Goal: Check status: Check status

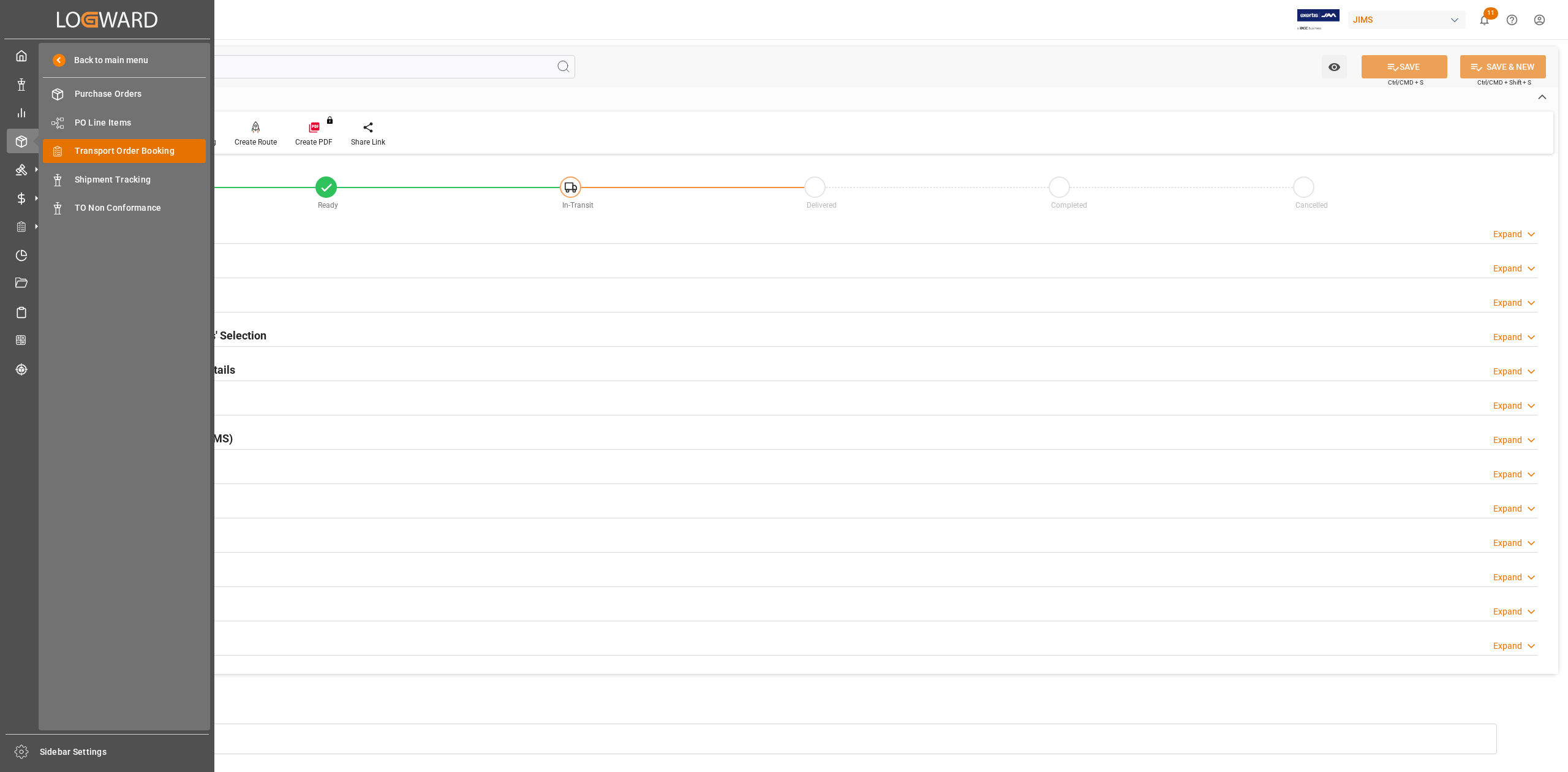
click at [131, 150] on span "Transport Order Booking" at bounding box center [141, 150] width 132 height 13
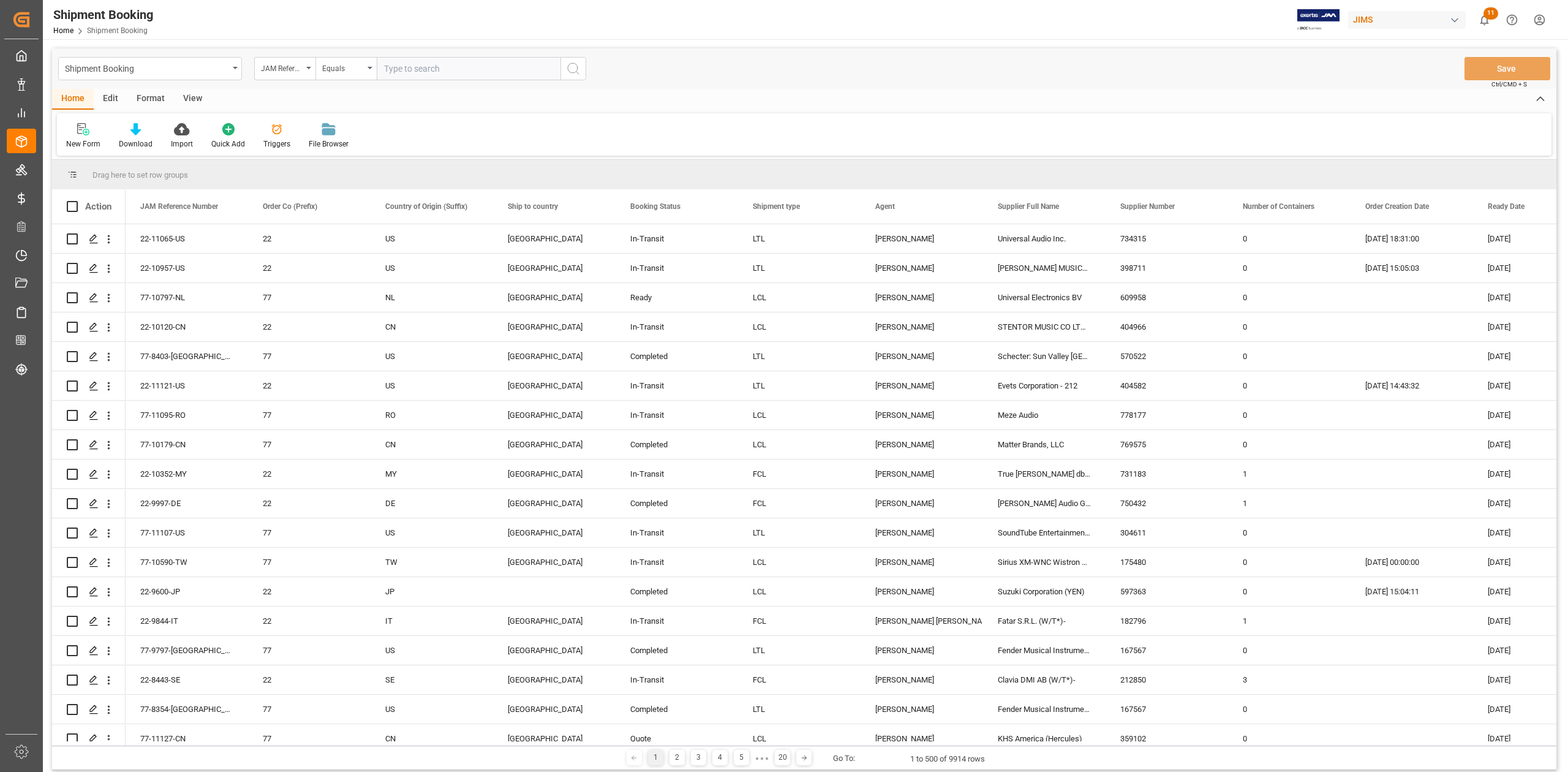
click at [422, 68] on input "text" at bounding box center [468, 69] width 184 height 24
paste input "77-10212-CN"
type input "77-10212-CN"
click at [575, 74] on icon "search button" at bounding box center [573, 68] width 15 height 15
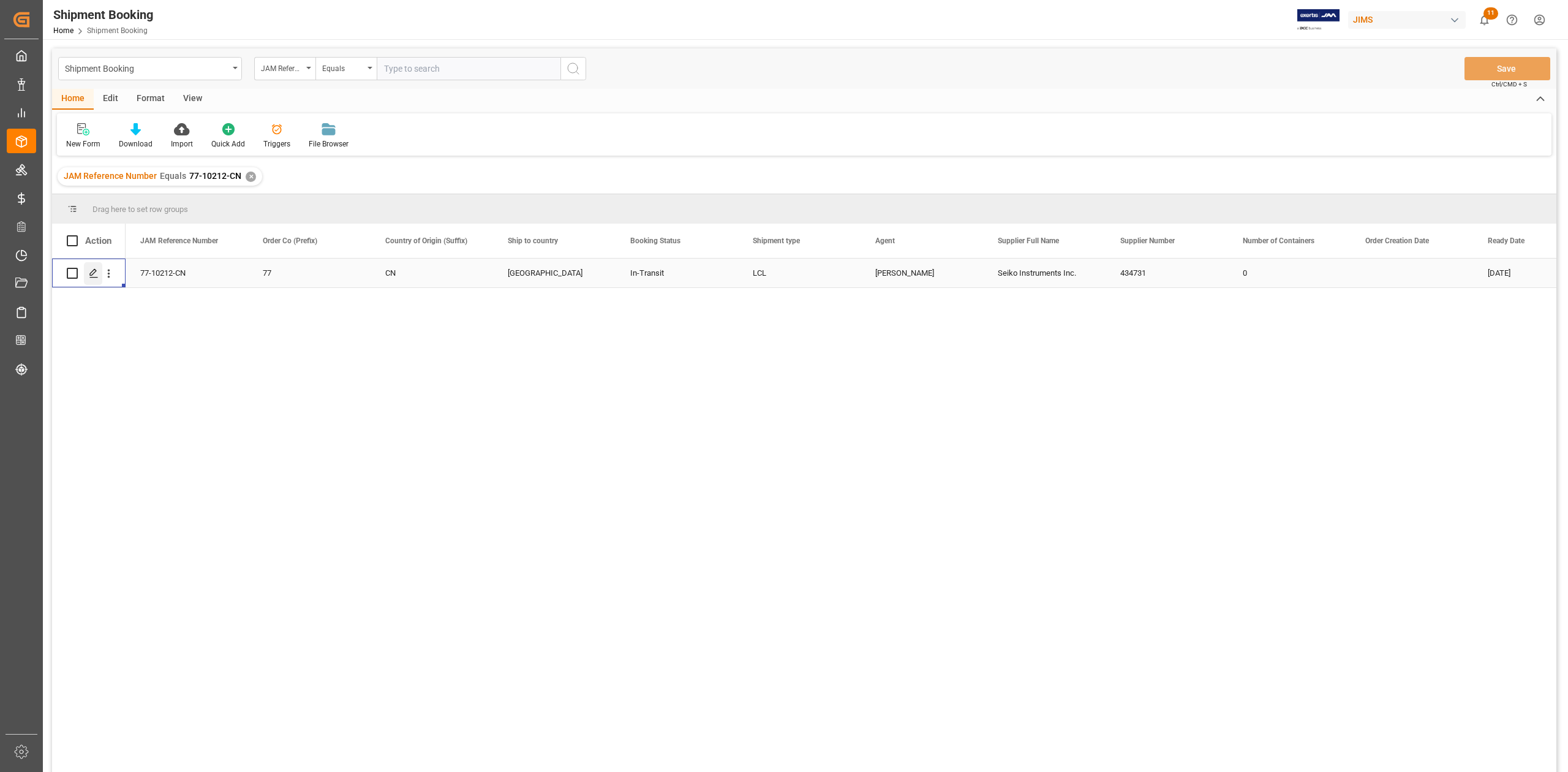
click at [95, 272] on icon "Press SPACE to select this row." at bounding box center [93, 273] width 10 height 10
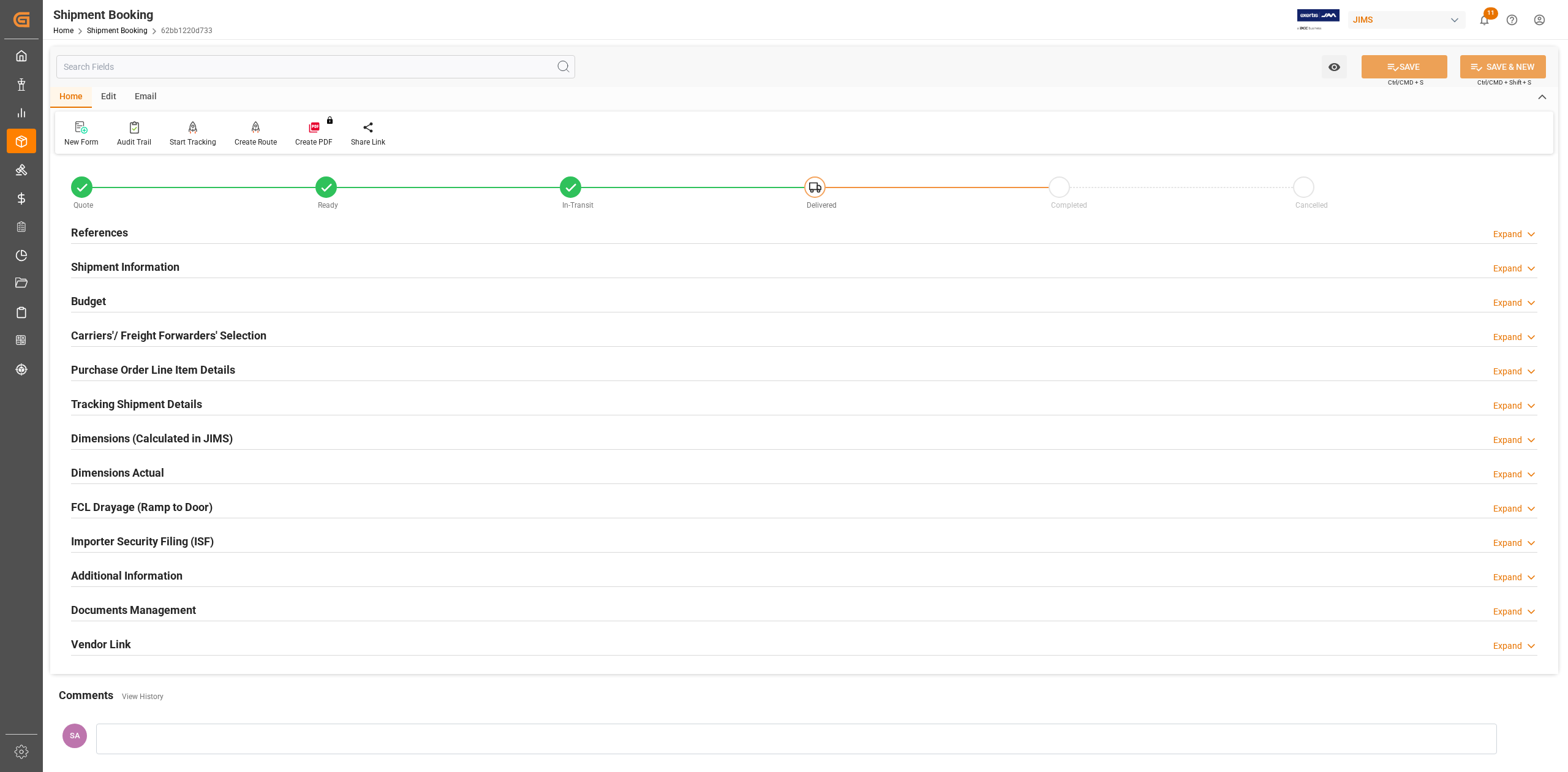
drag, startPoint x: 108, startPoint y: 395, endPoint x: 147, endPoint y: 408, distance: 41.1
click at [108, 395] on div "Tracking Shipment Details" at bounding box center [136, 403] width 131 height 24
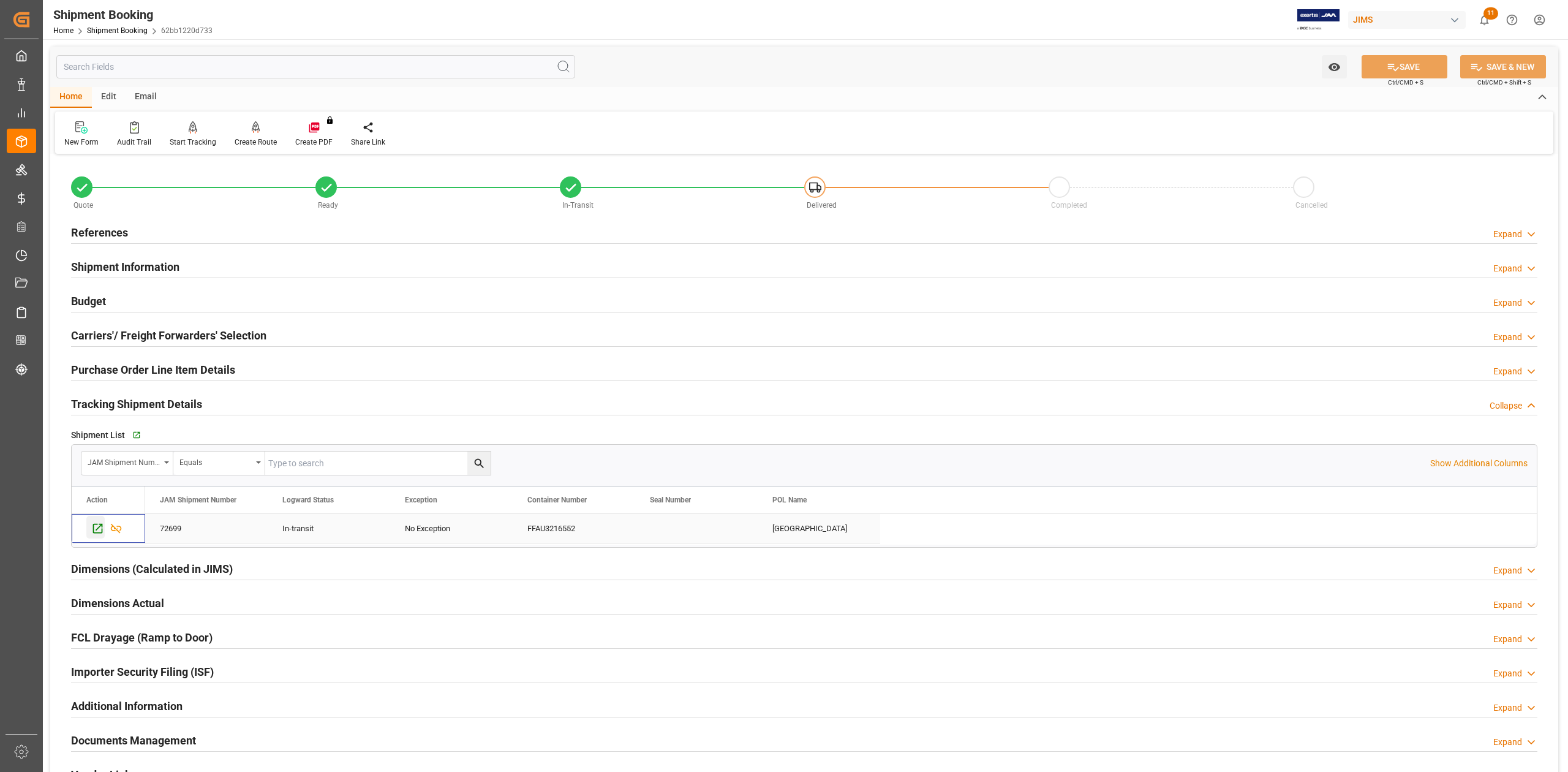
click at [93, 527] on icon "Press SPACE to select this row." at bounding box center [98, 529] width 10 height 10
click at [114, 233] on h2 "References" at bounding box center [99, 232] width 57 height 17
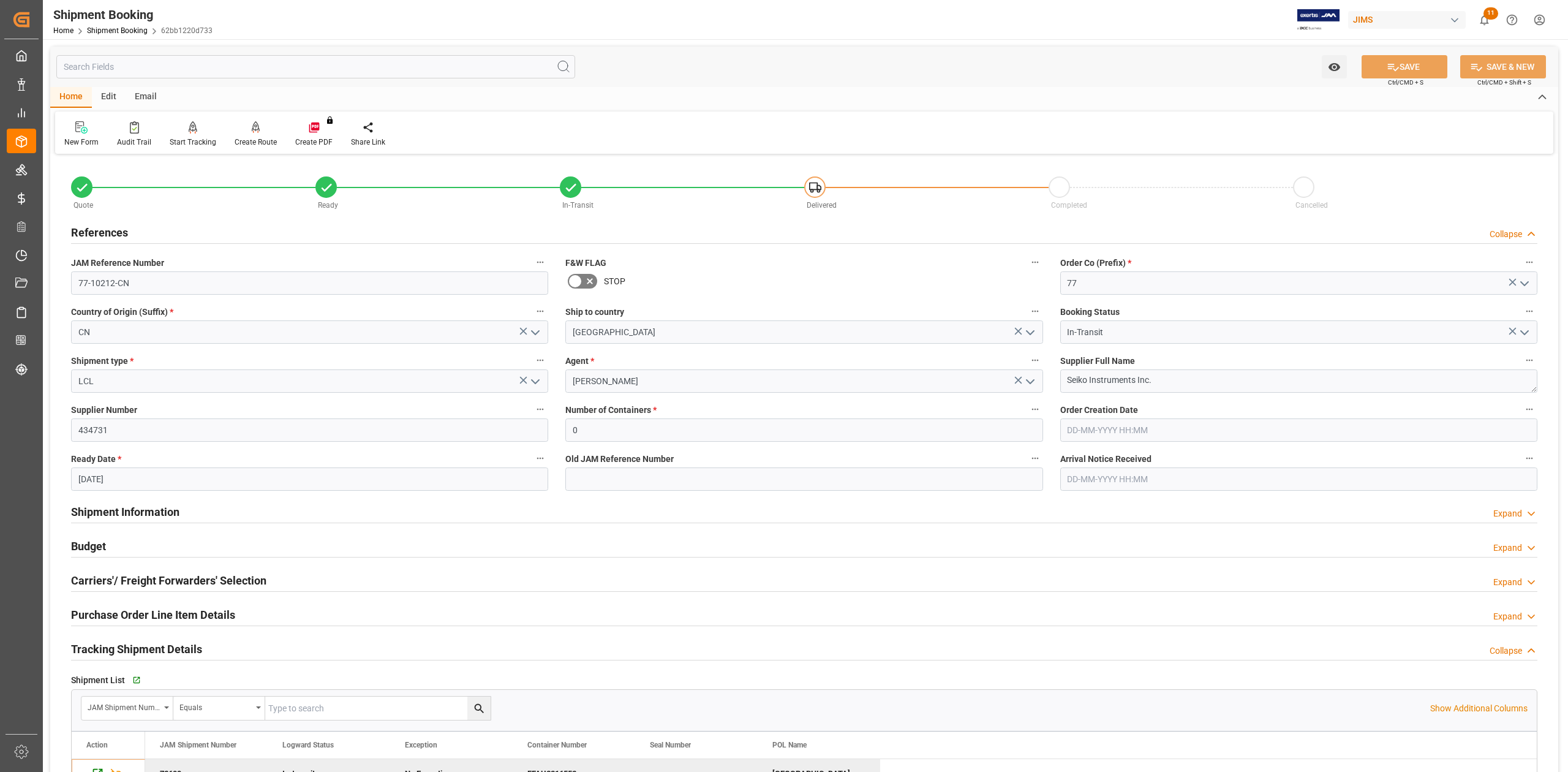
click at [131, 509] on h2 "Shipment Information" at bounding box center [125, 511] width 108 height 17
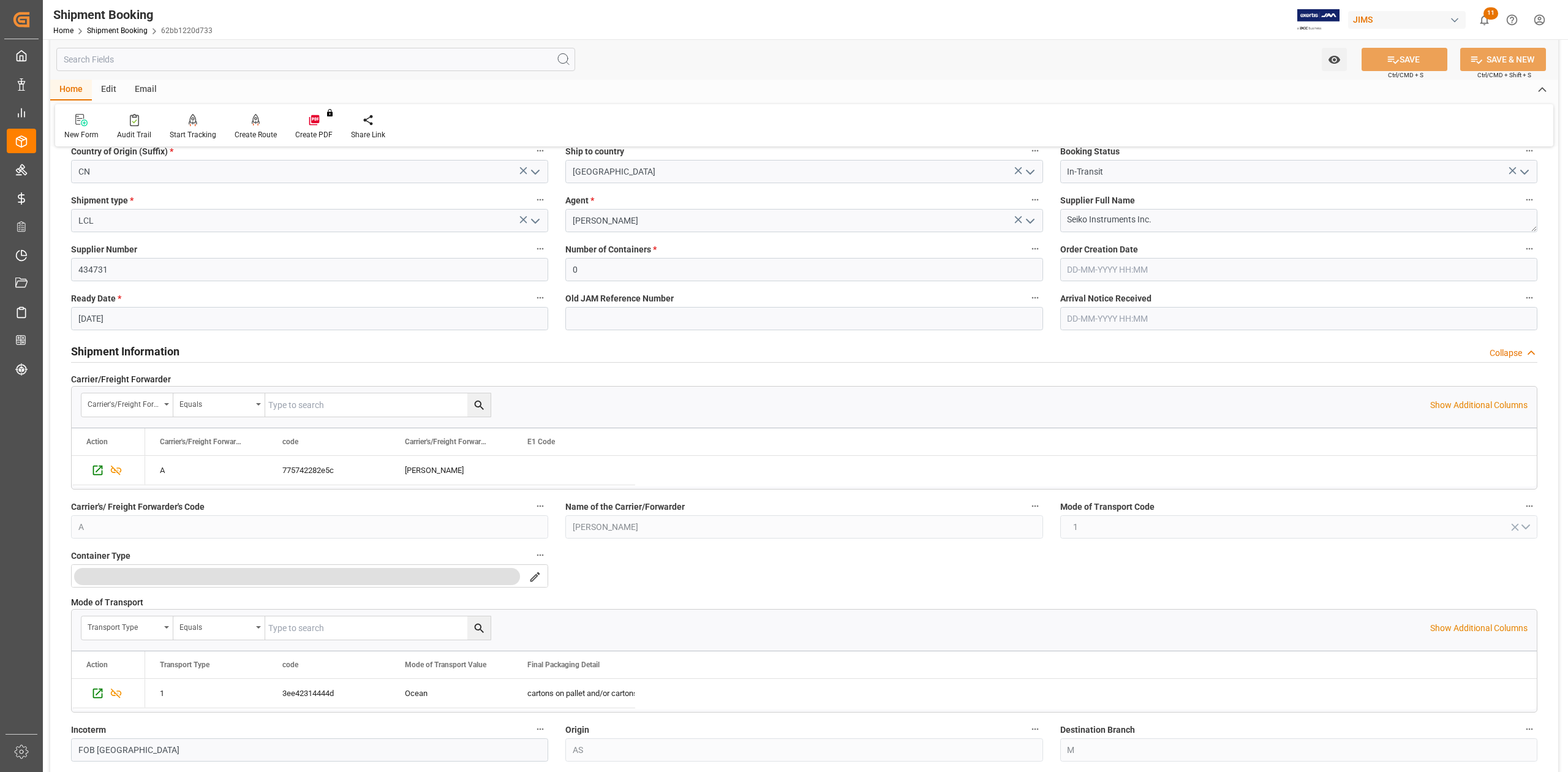
scroll to position [327, 0]
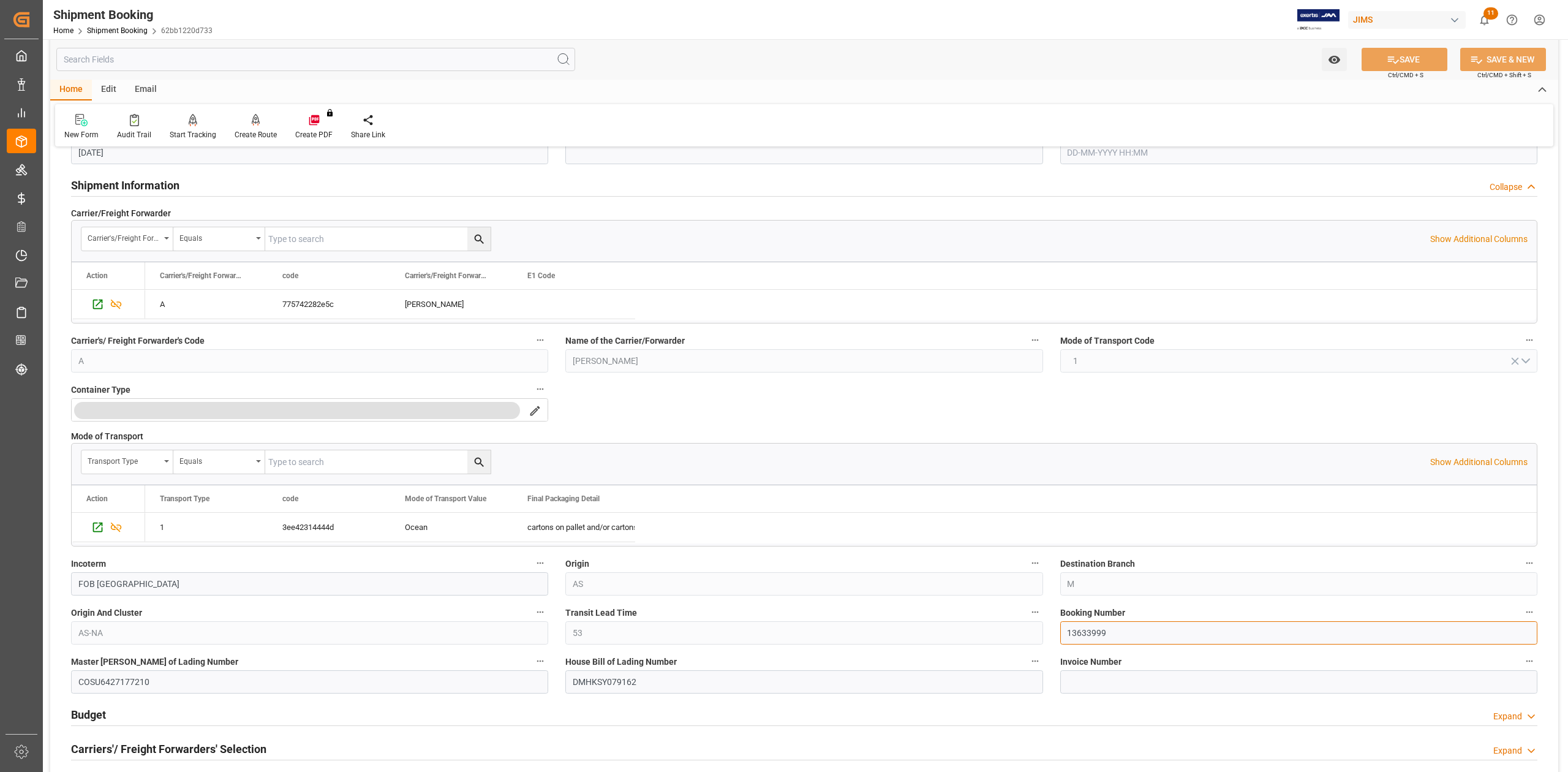
click at [1096, 637] on input "13633999" at bounding box center [1298, 633] width 477 height 24
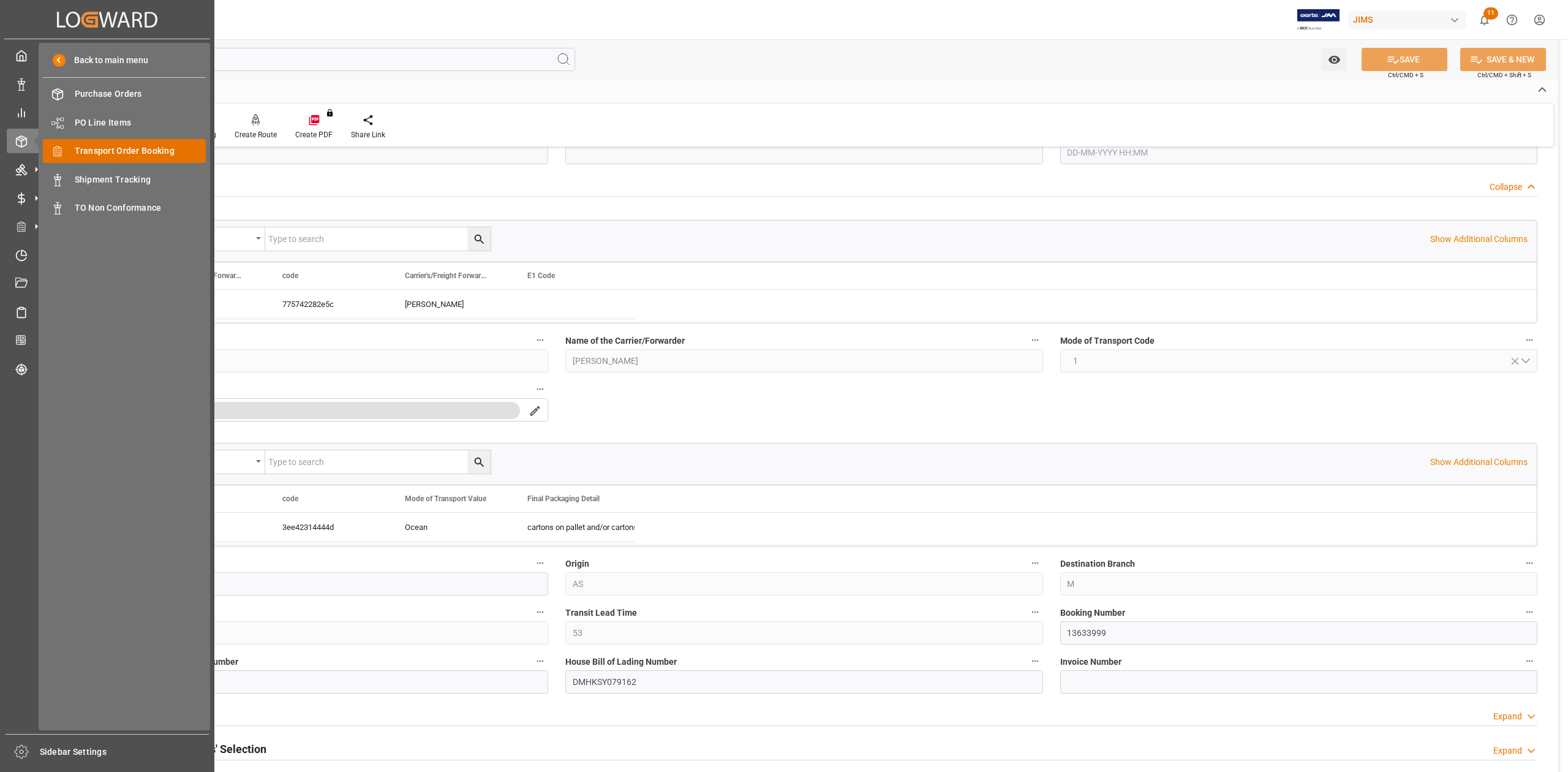
click at [145, 150] on span "Transport Order Booking" at bounding box center [141, 150] width 132 height 13
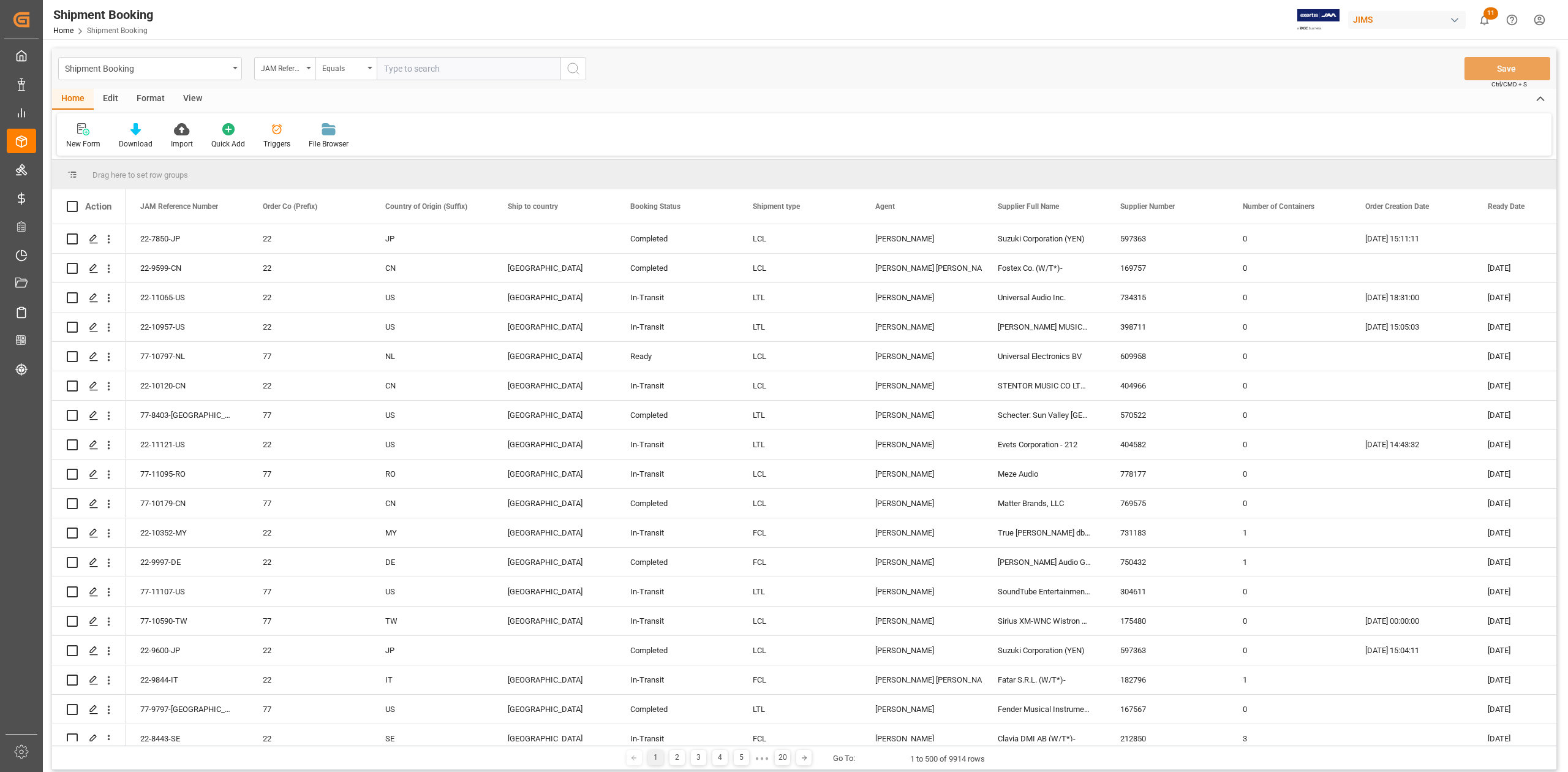
click at [435, 68] on input "text" at bounding box center [468, 69] width 184 height 24
type input "77-10212-CN"
click at [571, 64] on icon "search button" at bounding box center [573, 68] width 15 height 15
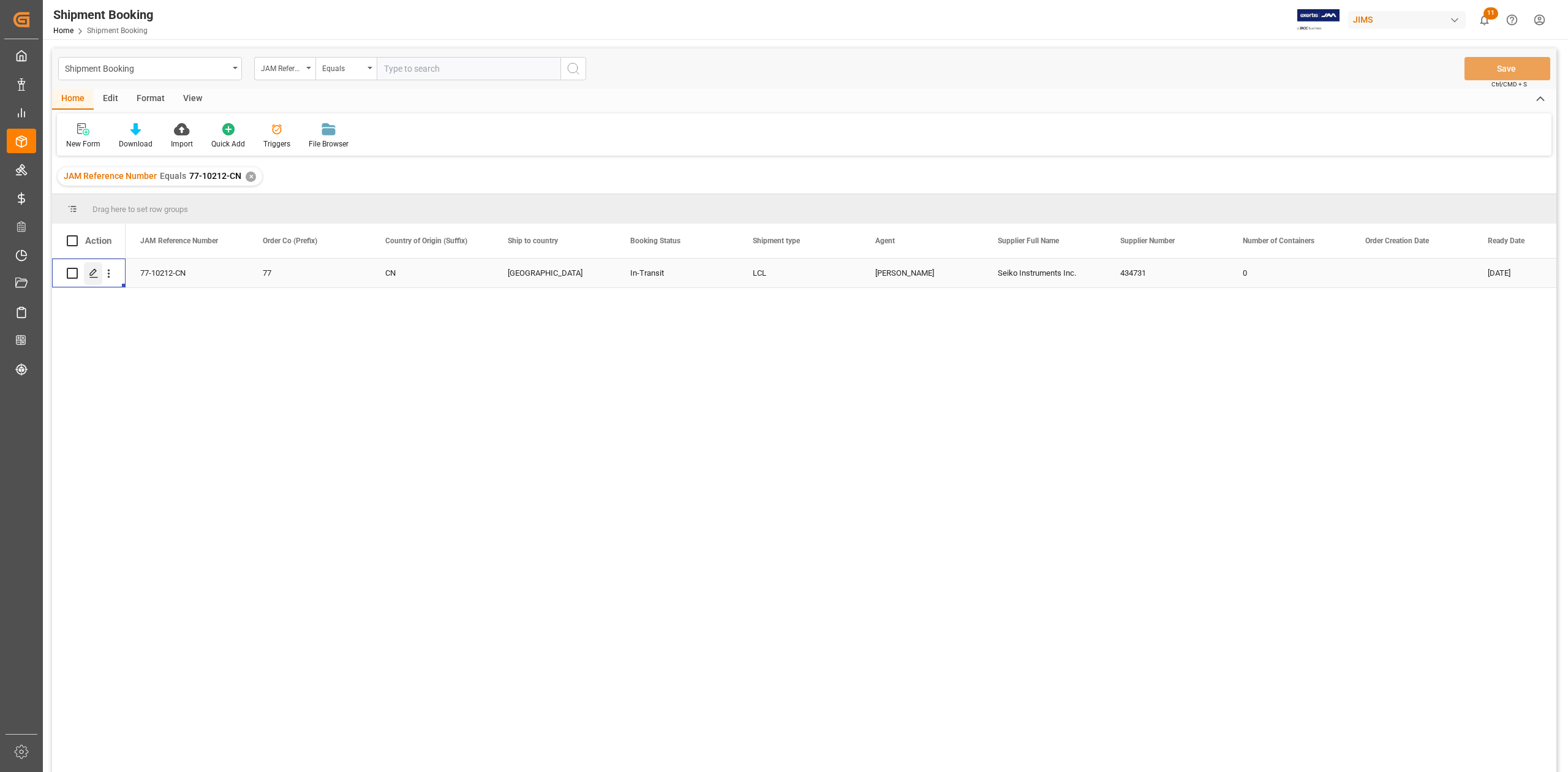
click at [93, 272] on polygon "Press SPACE to select this row." at bounding box center [93, 272] width 6 height 6
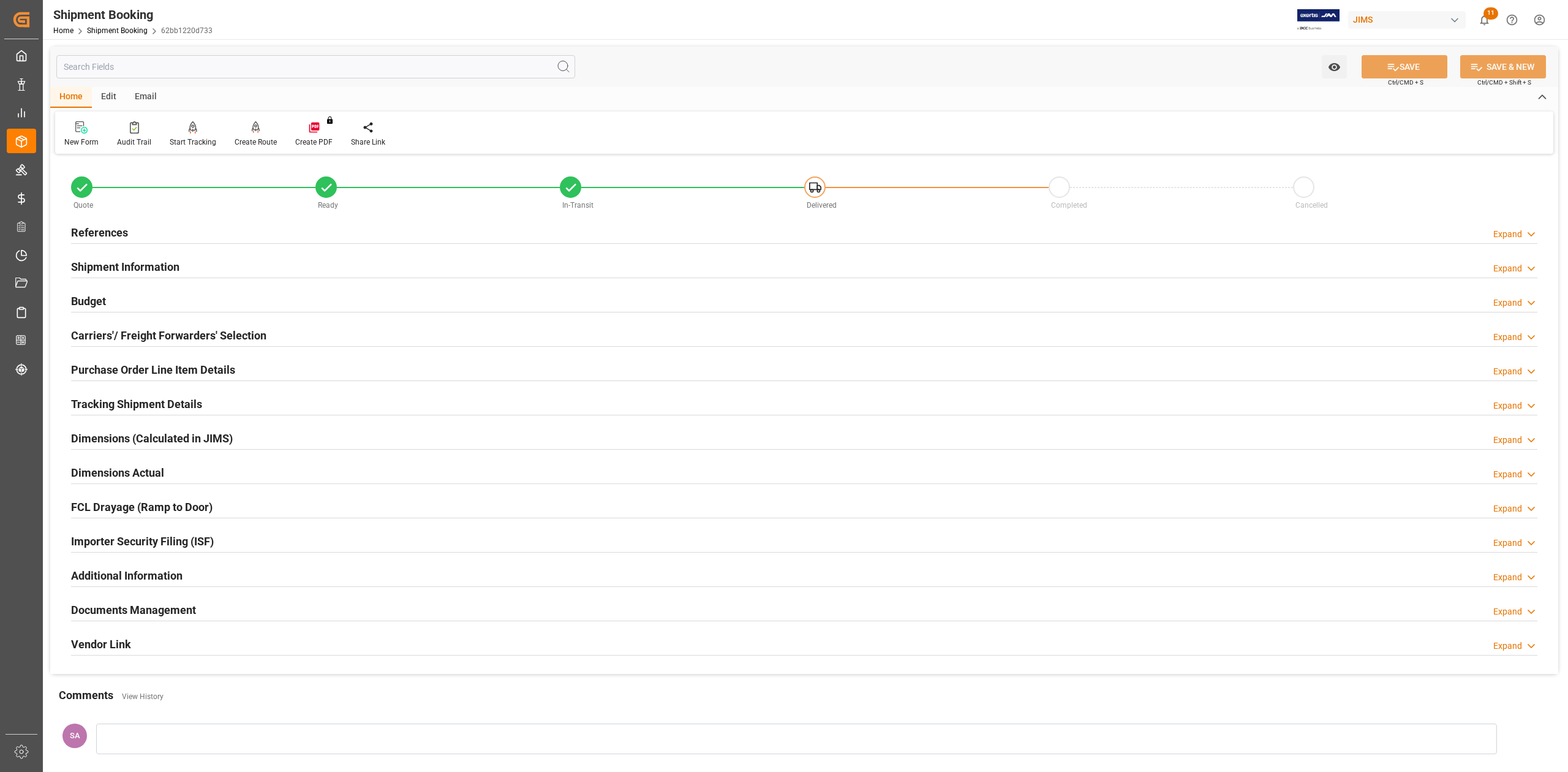
click at [106, 229] on h2 "References" at bounding box center [99, 232] width 57 height 17
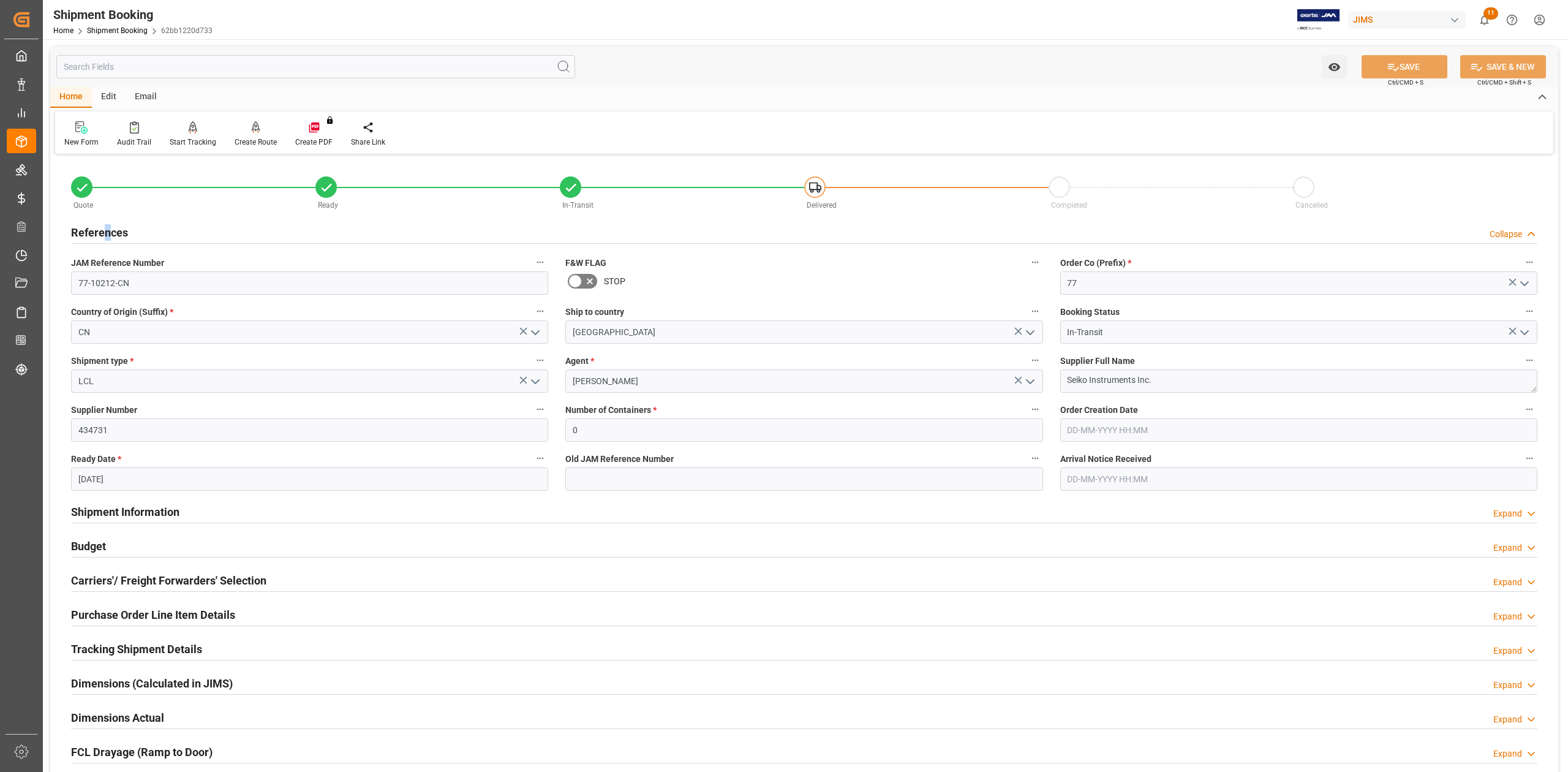
click at [106, 229] on h2 "References" at bounding box center [99, 232] width 57 height 17
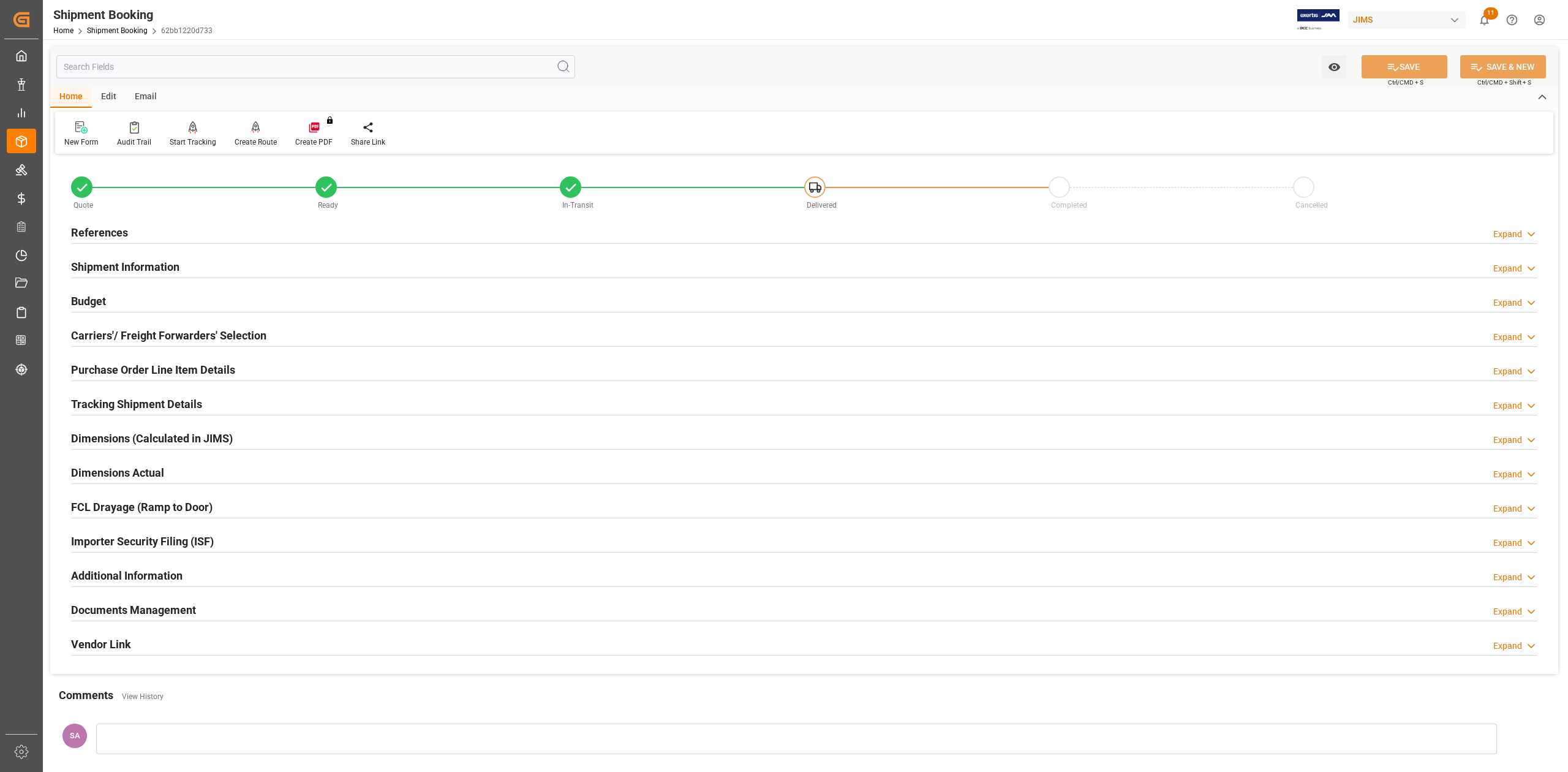
click at [160, 266] on h2 "Shipment Information" at bounding box center [125, 267] width 108 height 17
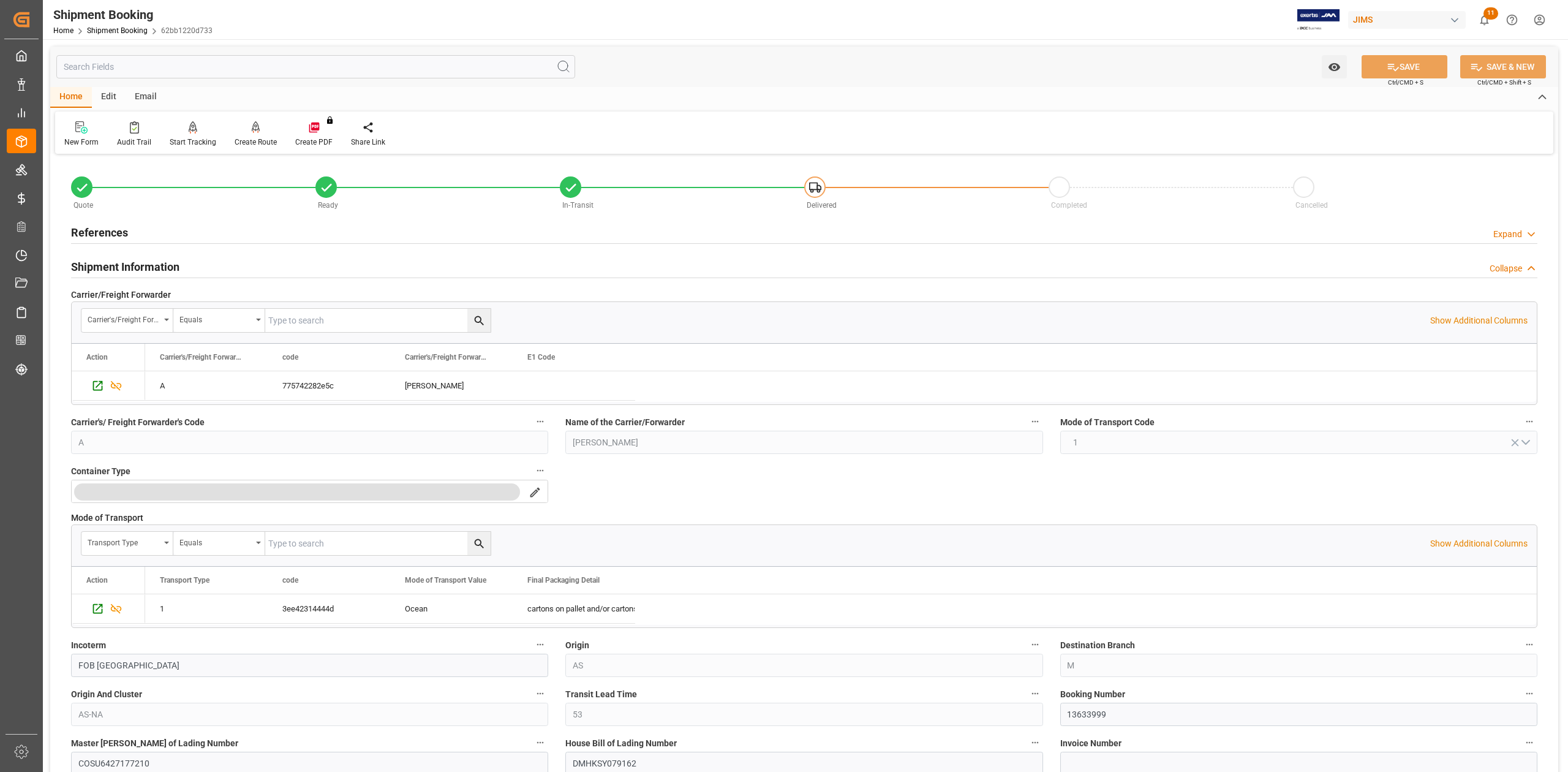
click at [160, 266] on h2 "Shipment Information" at bounding box center [125, 267] width 108 height 17
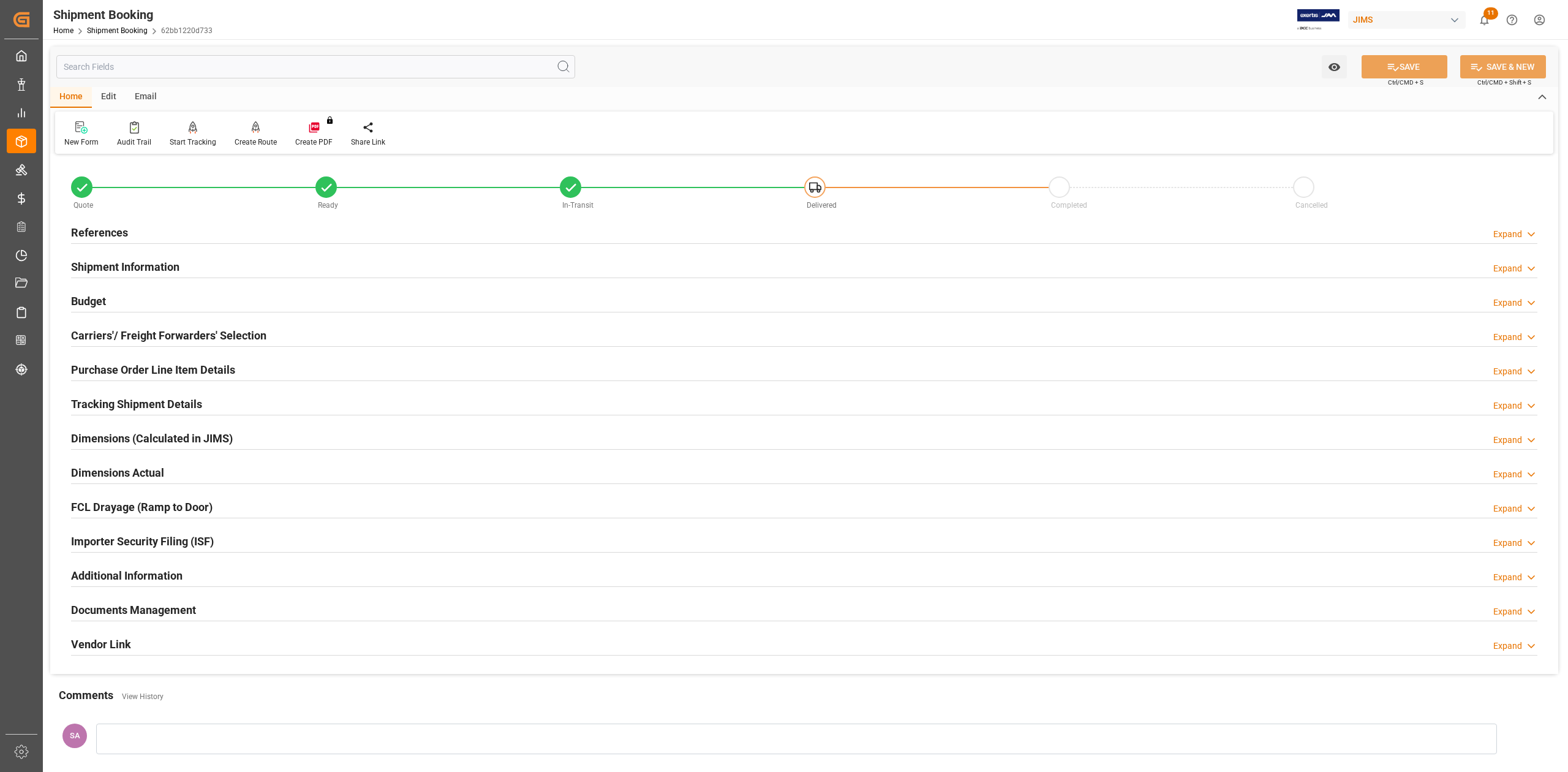
click at [109, 407] on h2 "Tracking Shipment Details" at bounding box center [136, 403] width 131 height 17
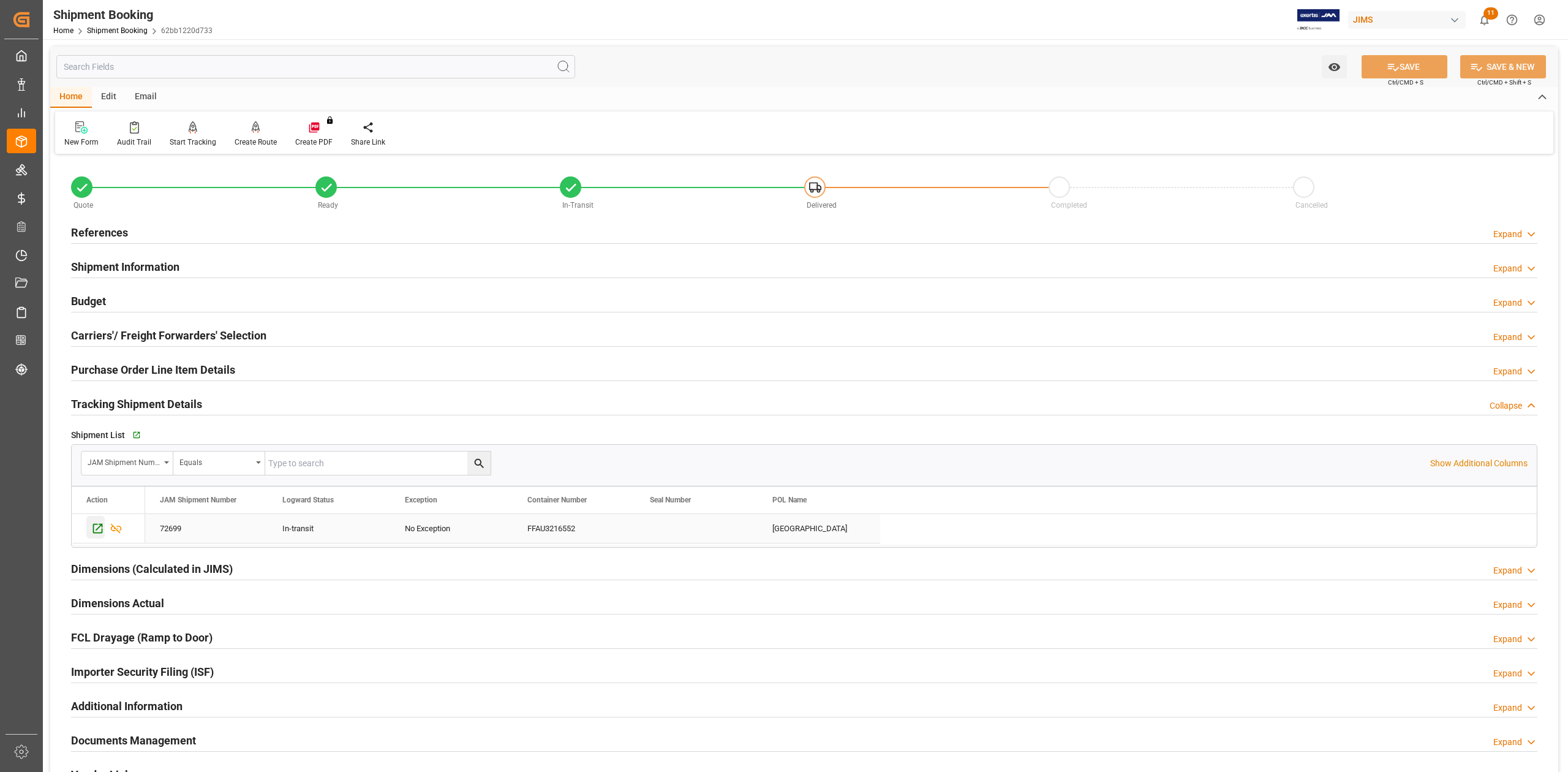
click at [100, 529] on icon "Press SPACE to select this row." at bounding box center [97, 528] width 13 height 13
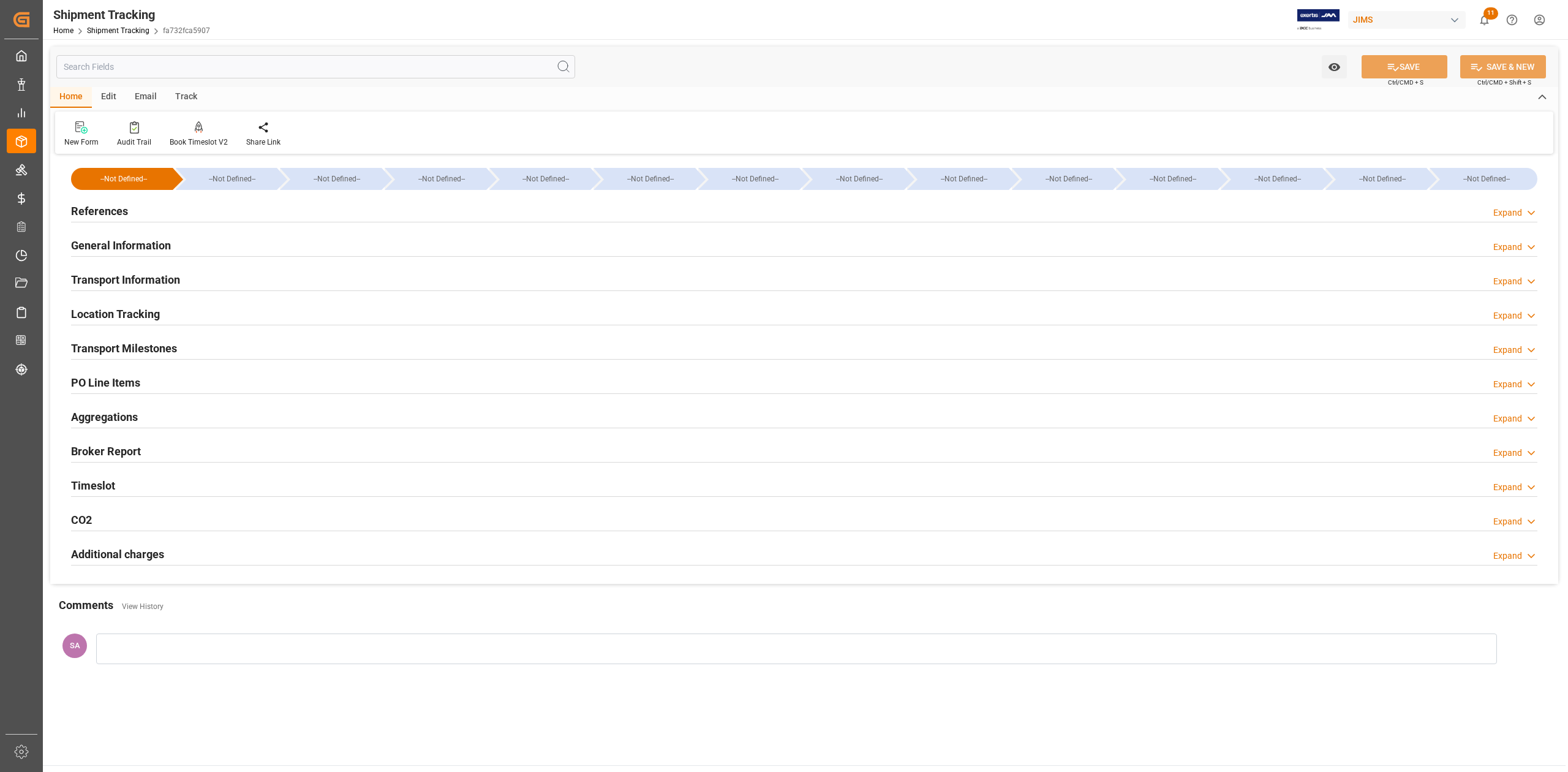
click at [146, 96] on div "Email" at bounding box center [146, 96] width 40 height 21
click at [178, 96] on div "Track" at bounding box center [186, 96] width 40 height 21
click at [79, 96] on div "Home" at bounding box center [71, 96] width 41 height 21
click at [141, 138] on div "Audit Trail" at bounding box center [134, 142] width 34 height 11
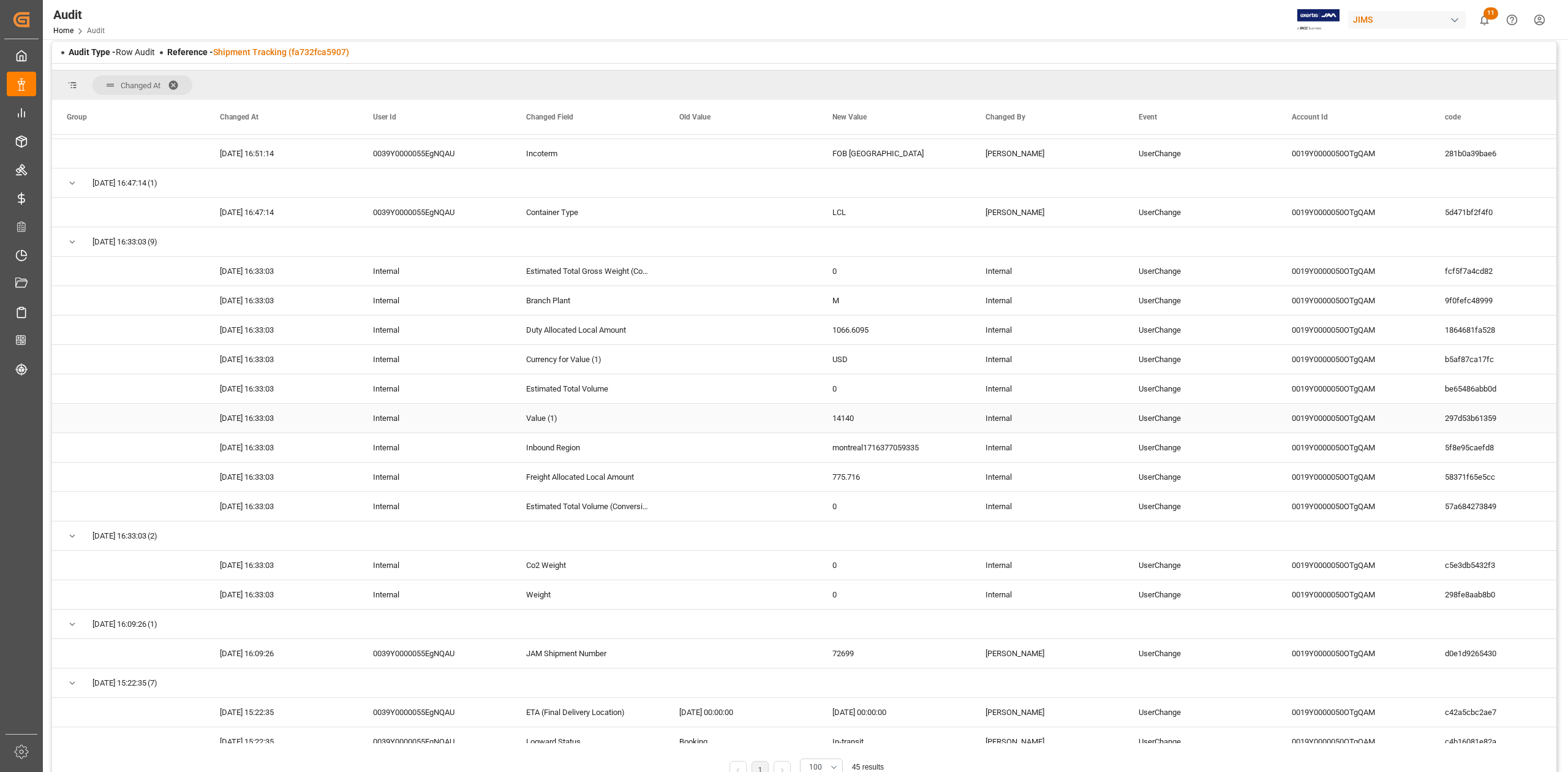
scroll to position [165, 0]
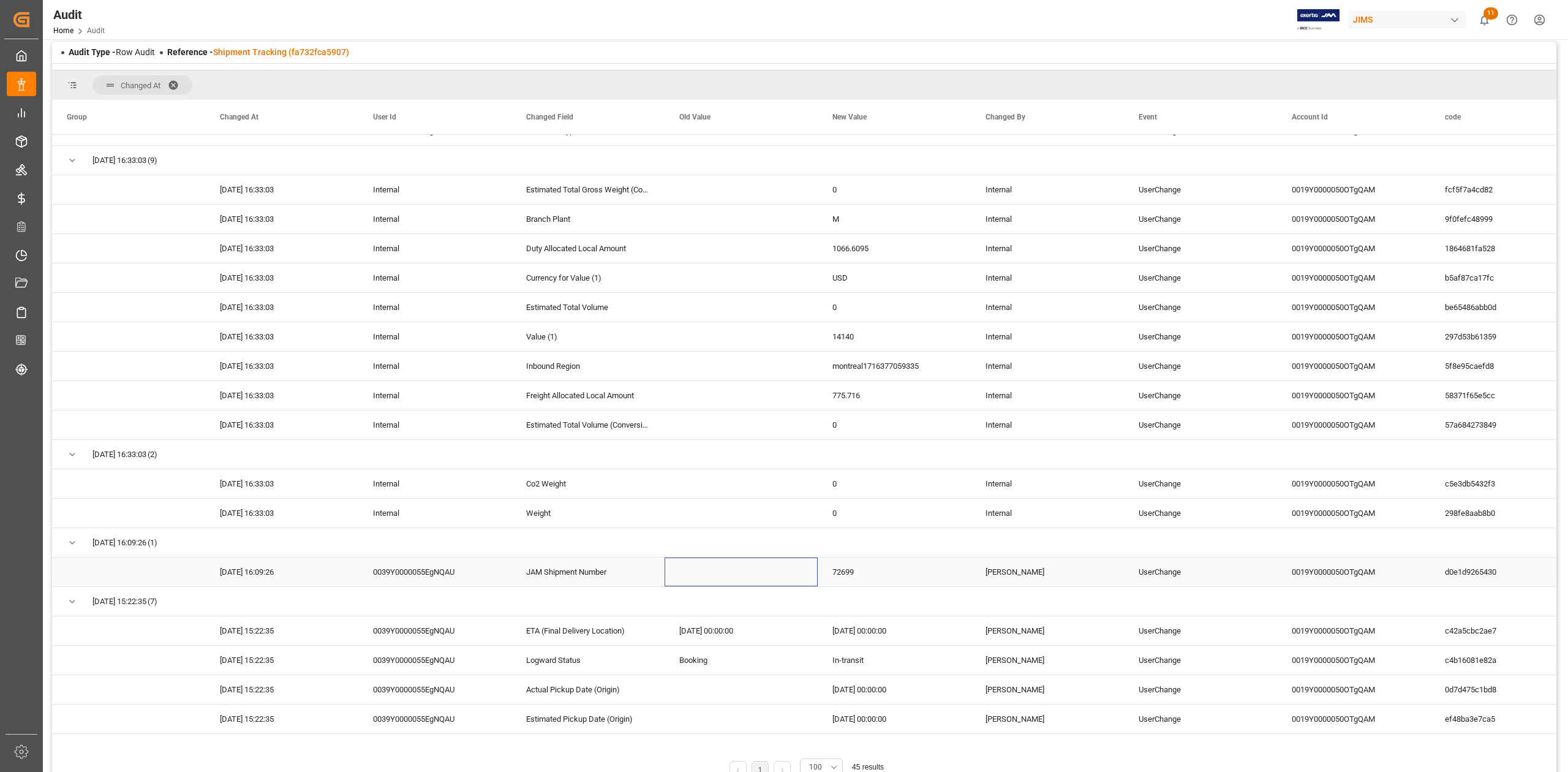
click at [669, 578] on div "Press SPACE to select this row." at bounding box center [742, 571] width 153 height 29
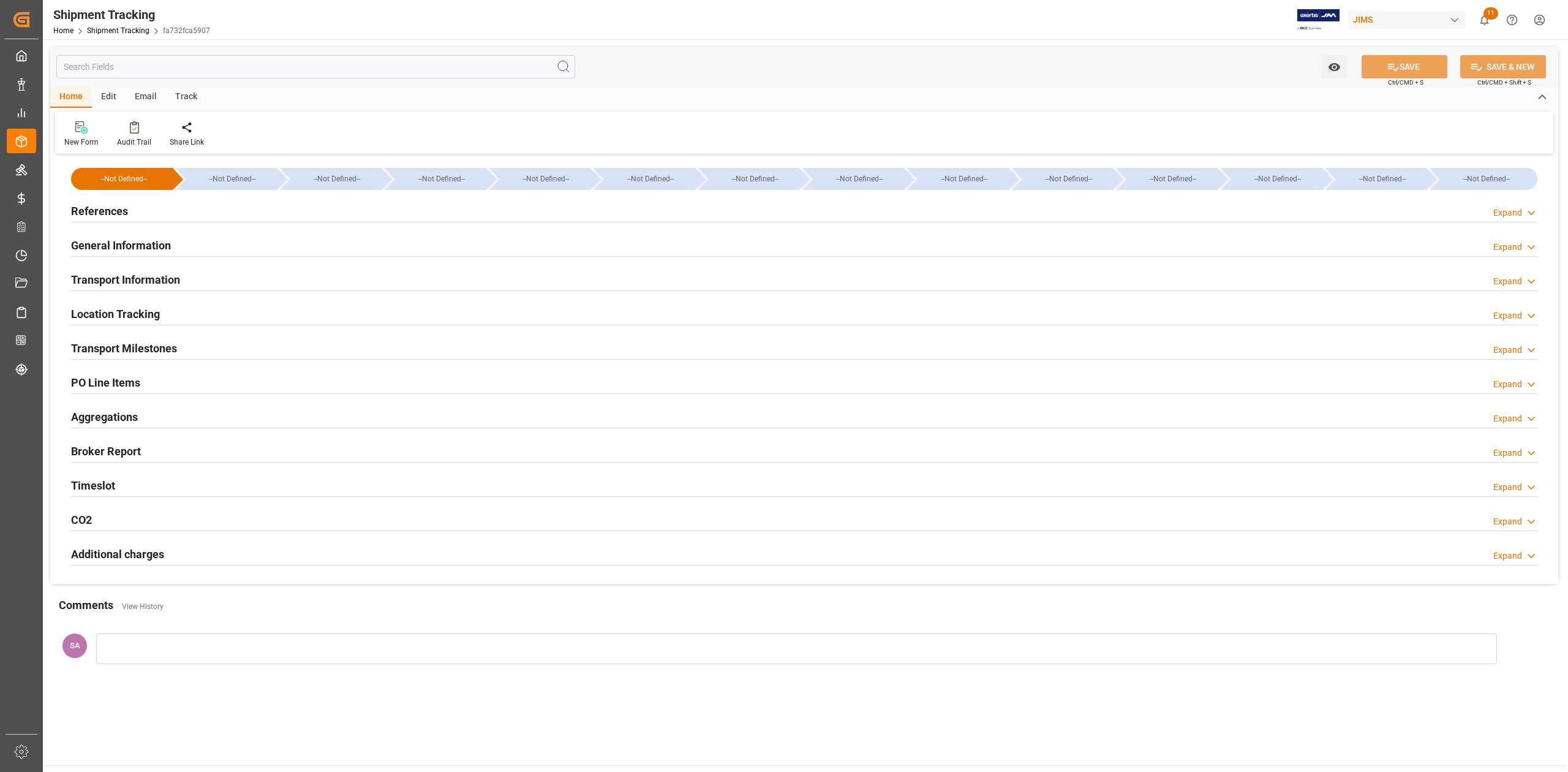
type input "[DATE] 00:00"
click at [152, 340] on h2 "Transport Milestones" at bounding box center [124, 348] width 106 height 17
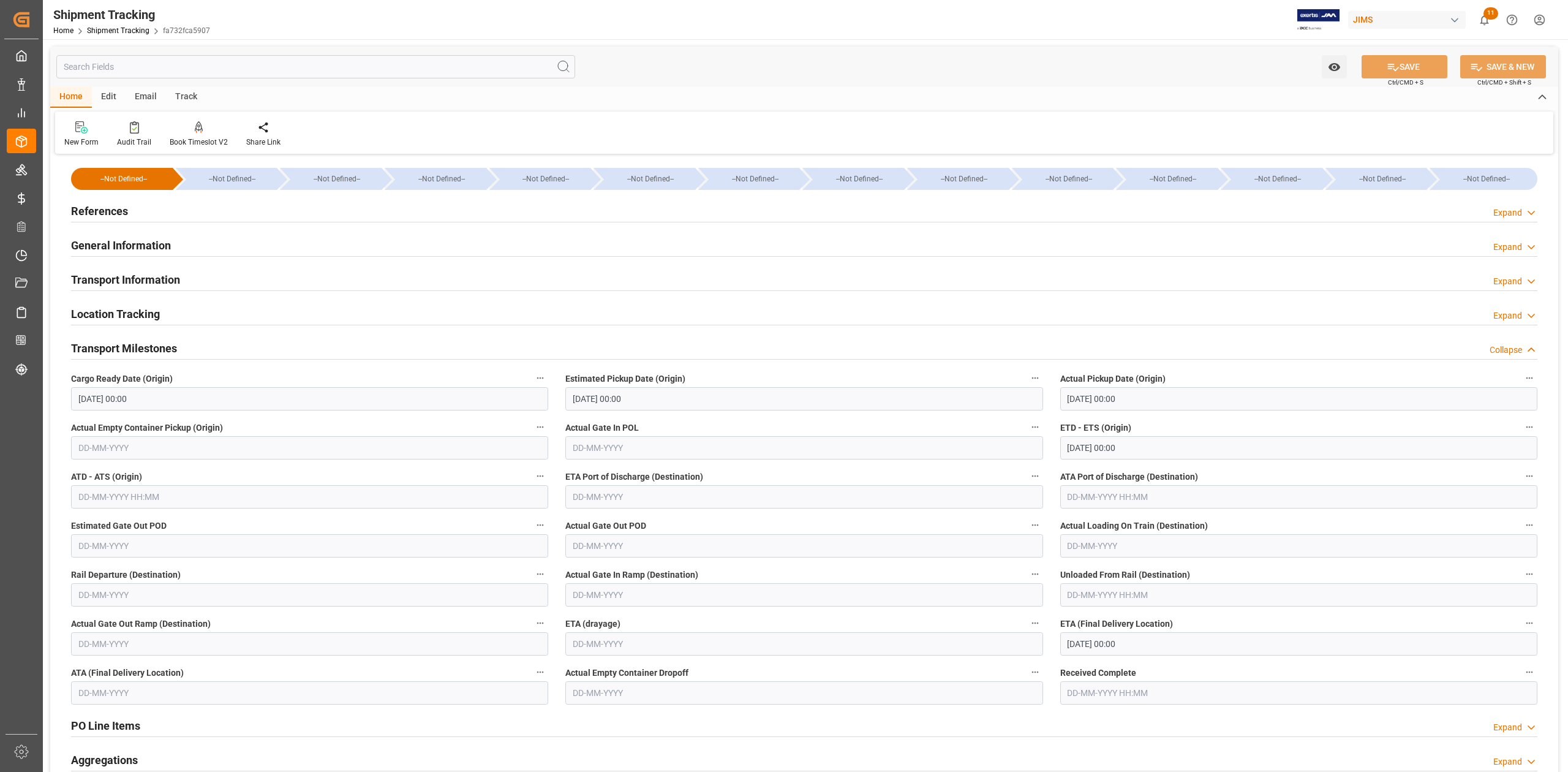
click at [1286, 637] on input "[DATE] 00:00" at bounding box center [1298, 644] width 477 height 24
click at [1074, 468] on div "[DATE]" at bounding box center [1148, 466] width 174 height 12
click at [1071, 464] on button "Previous Month" at bounding box center [1070, 464] width 7 height 7
click at [1173, 582] on span "26" at bounding box center [1172, 582] width 8 height 9
type input "[DATE] 00:00"
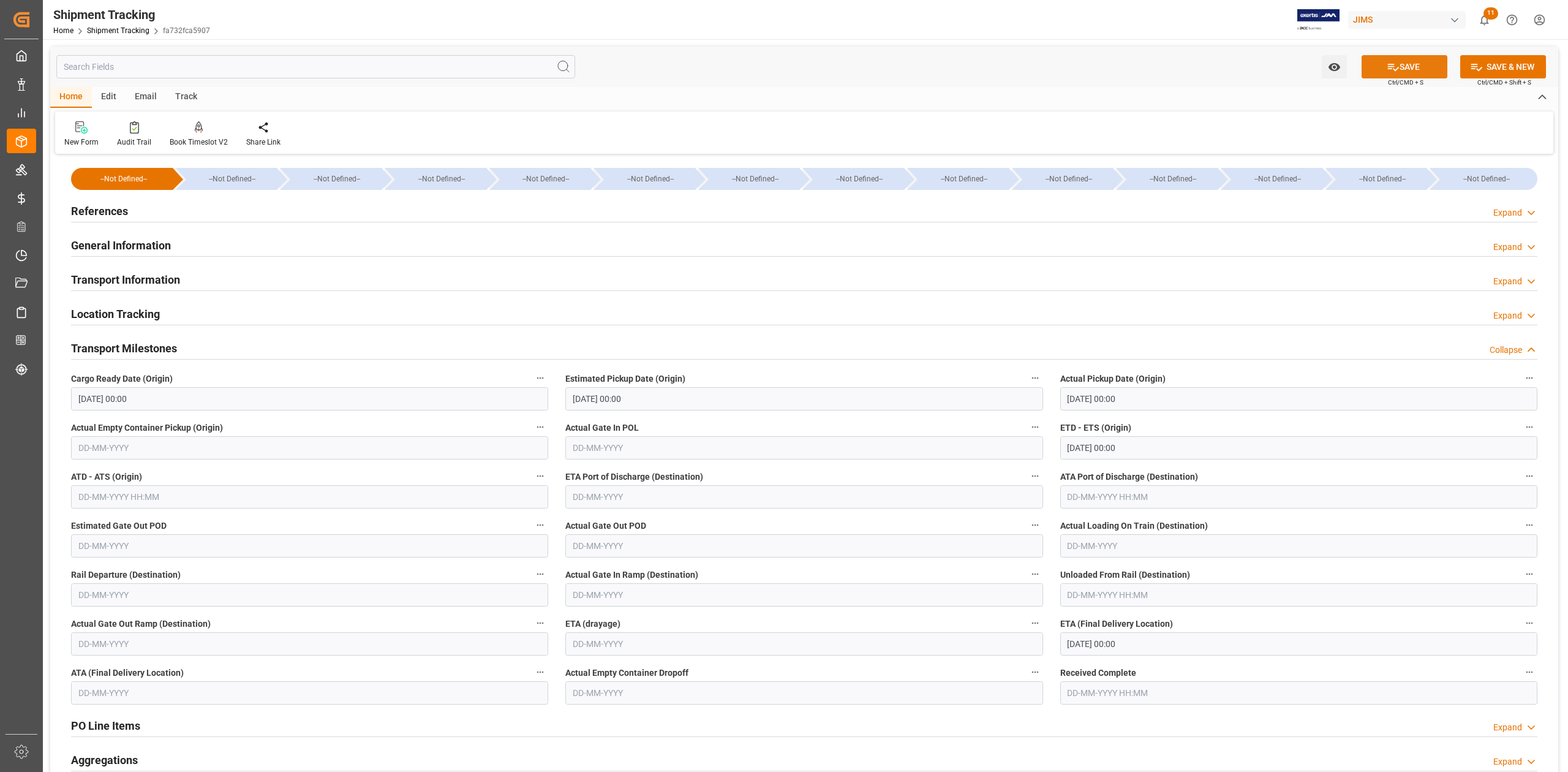
click at [1388, 67] on icon at bounding box center [1393, 67] width 13 height 13
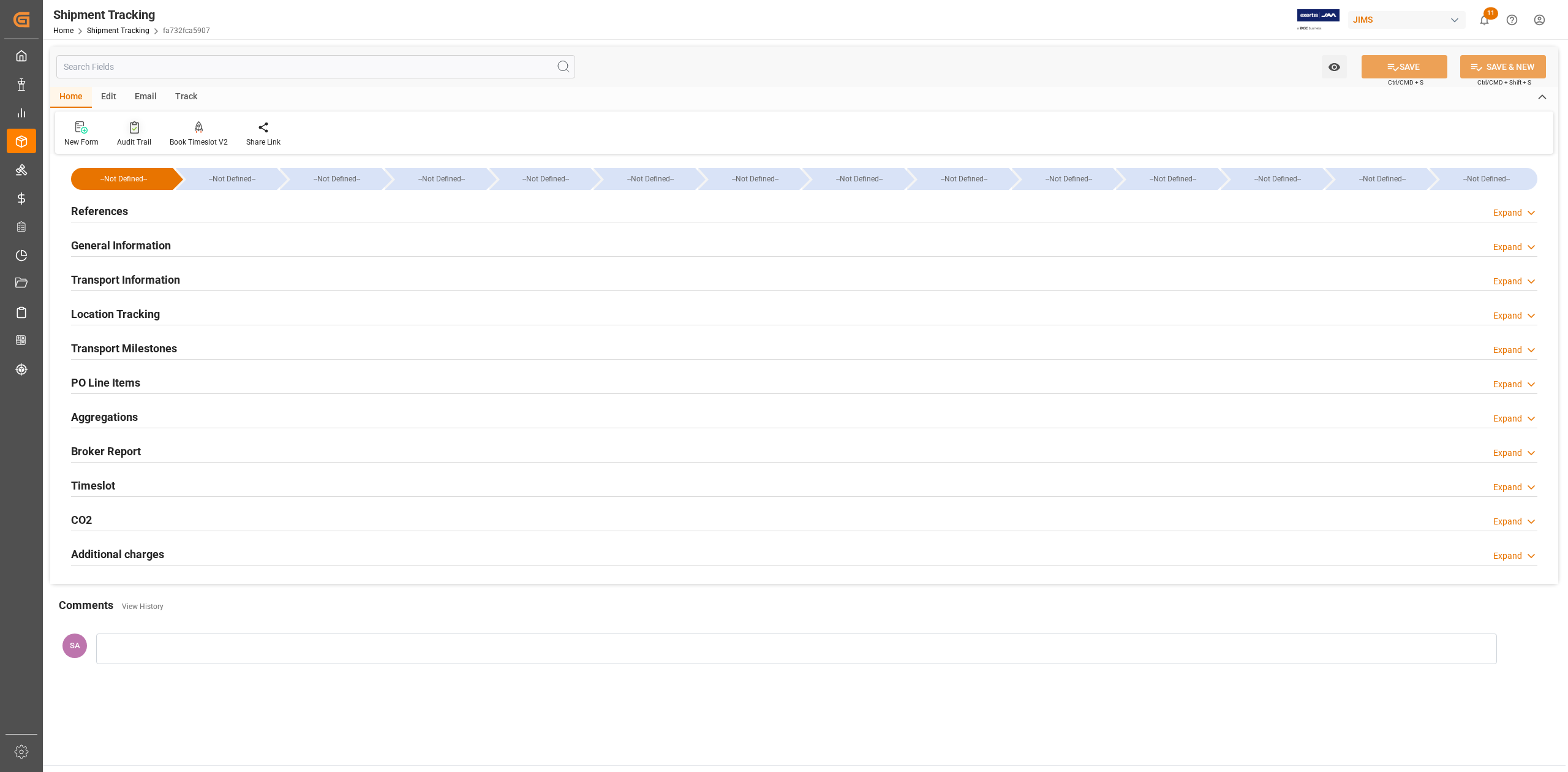
click at [133, 126] on icon at bounding box center [134, 127] width 9 height 12
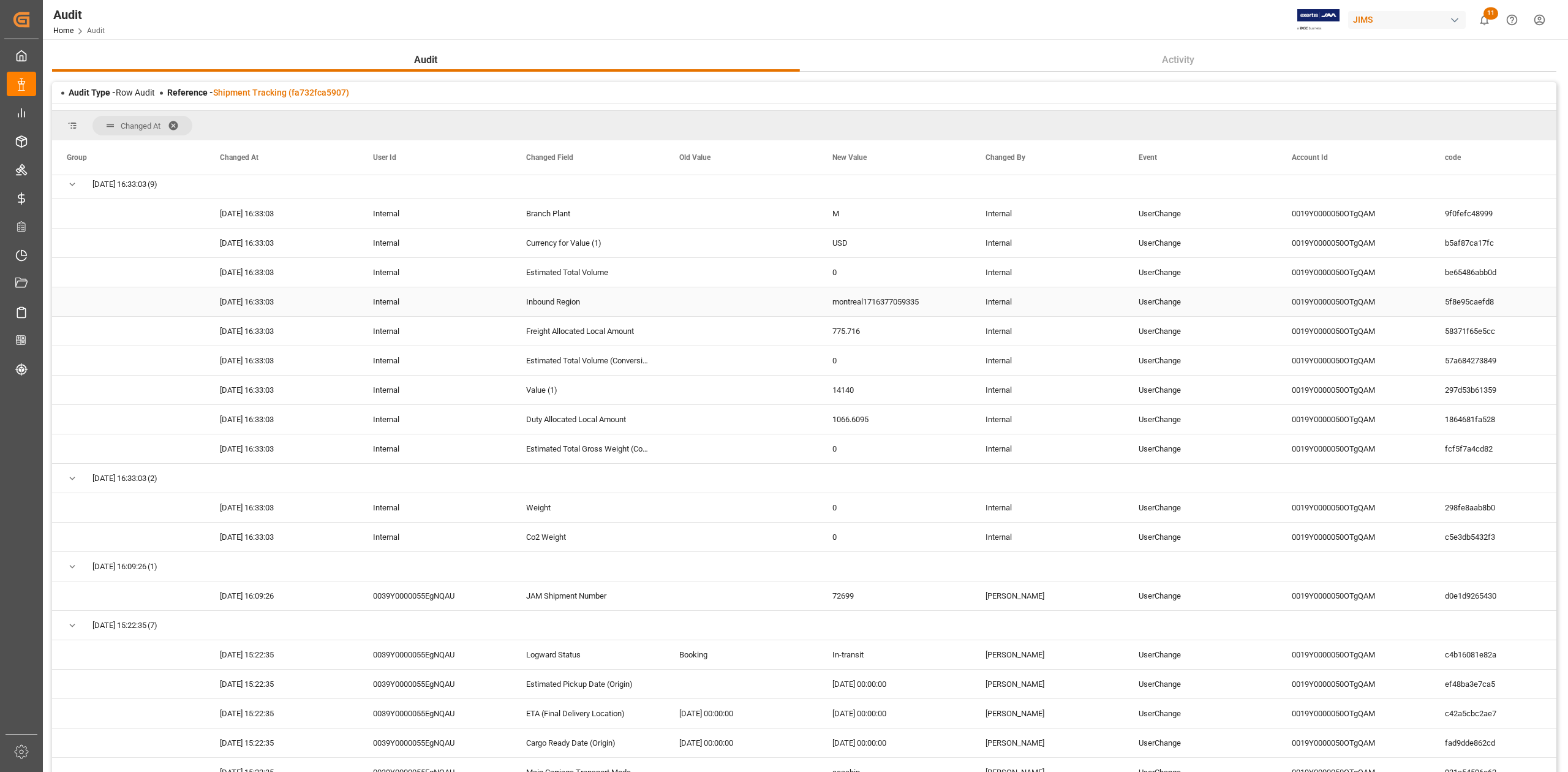
scroll to position [245, 0]
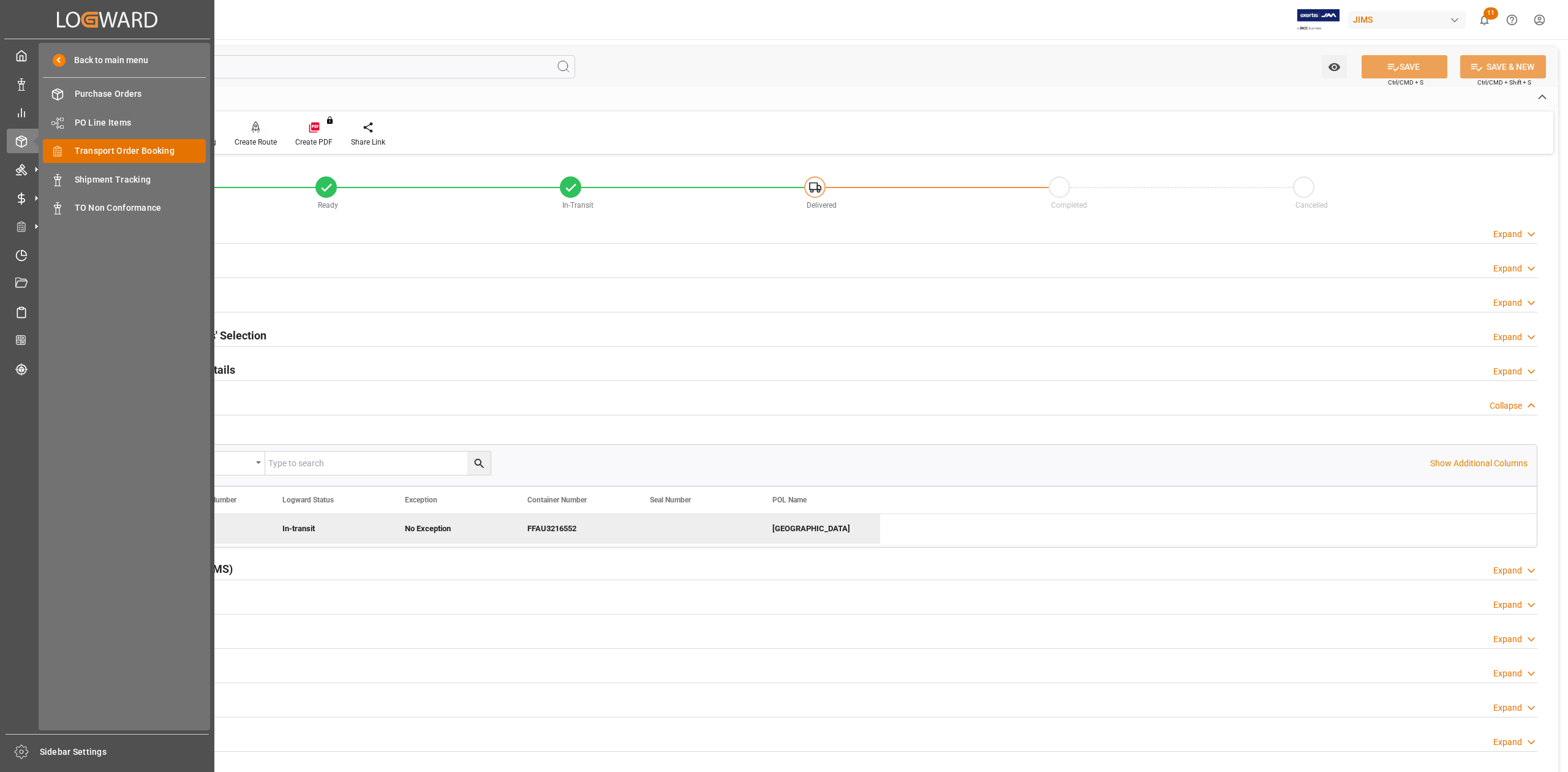
click at [121, 145] on span "Transport Order Booking" at bounding box center [141, 150] width 132 height 13
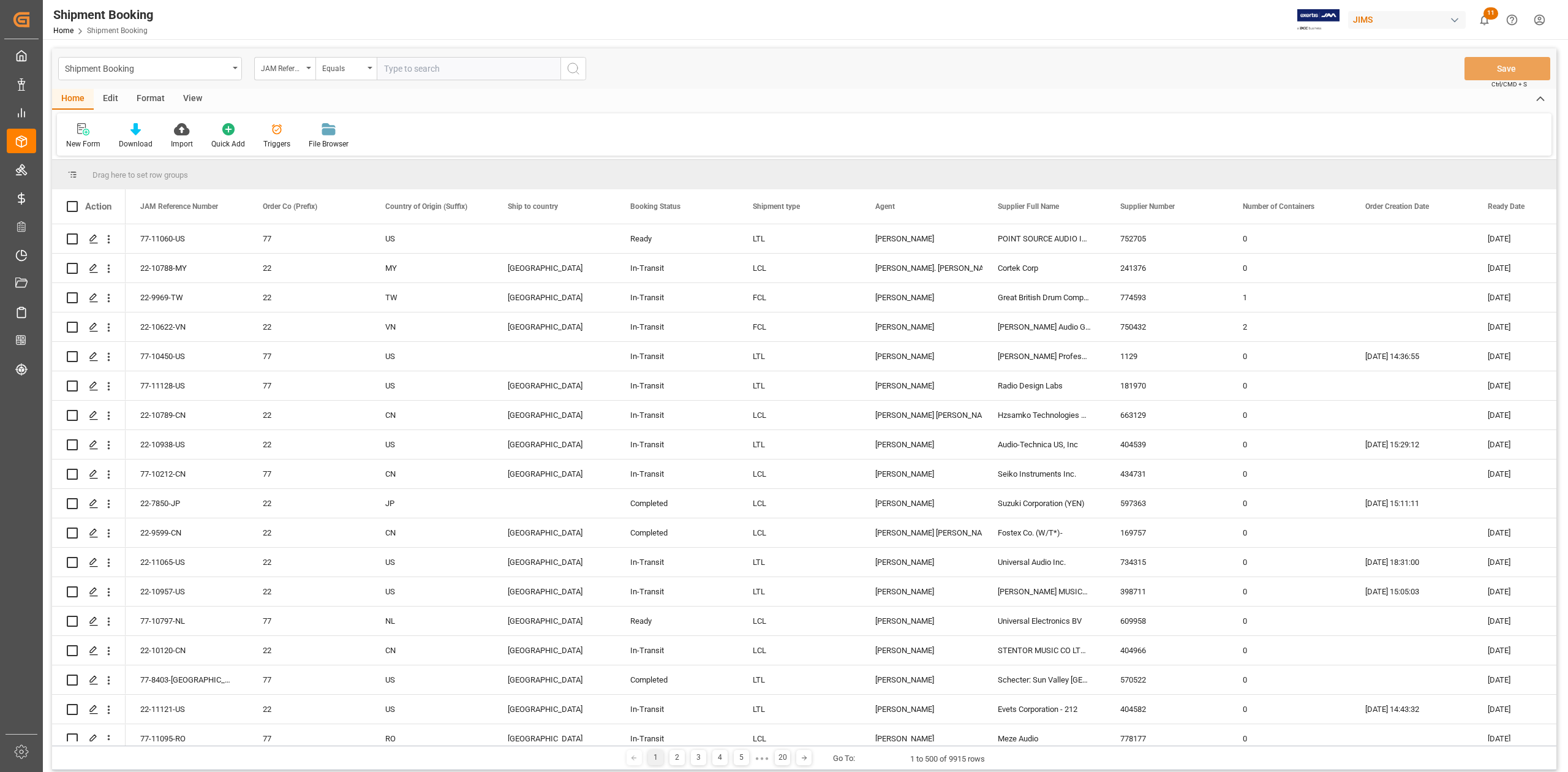
click at [413, 72] on input "text" at bounding box center [468, 69] width 184 height 24
paste input "77-10170-IT"
type input "77-10170-IT"
click at [580, 71] on button "search button" at bounding box center [573, 69] width 26 height 24
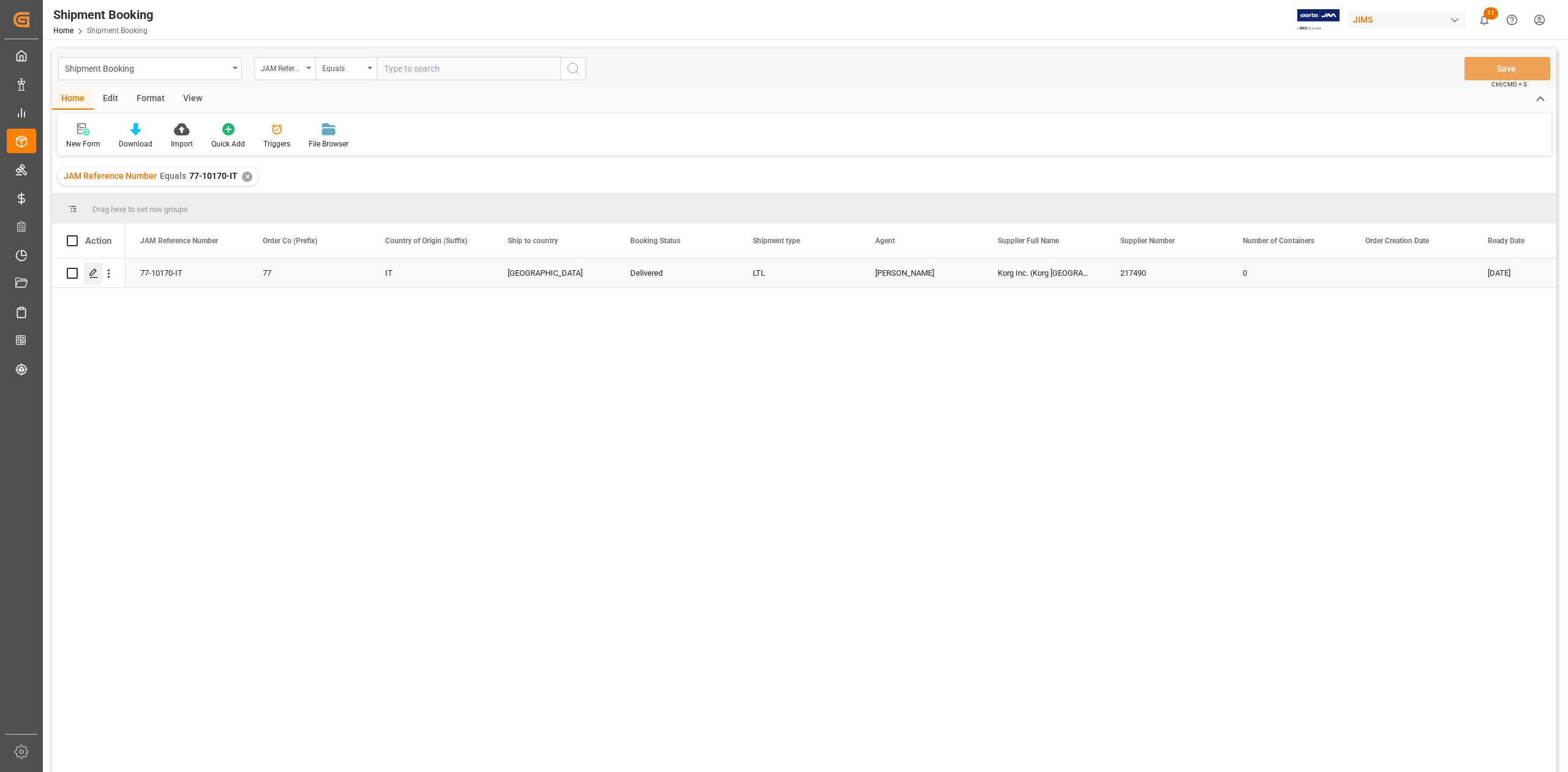
click at [94, 279] on div "Press SPACE to select this row." at bounding box center [92, 273] width 19 height 23
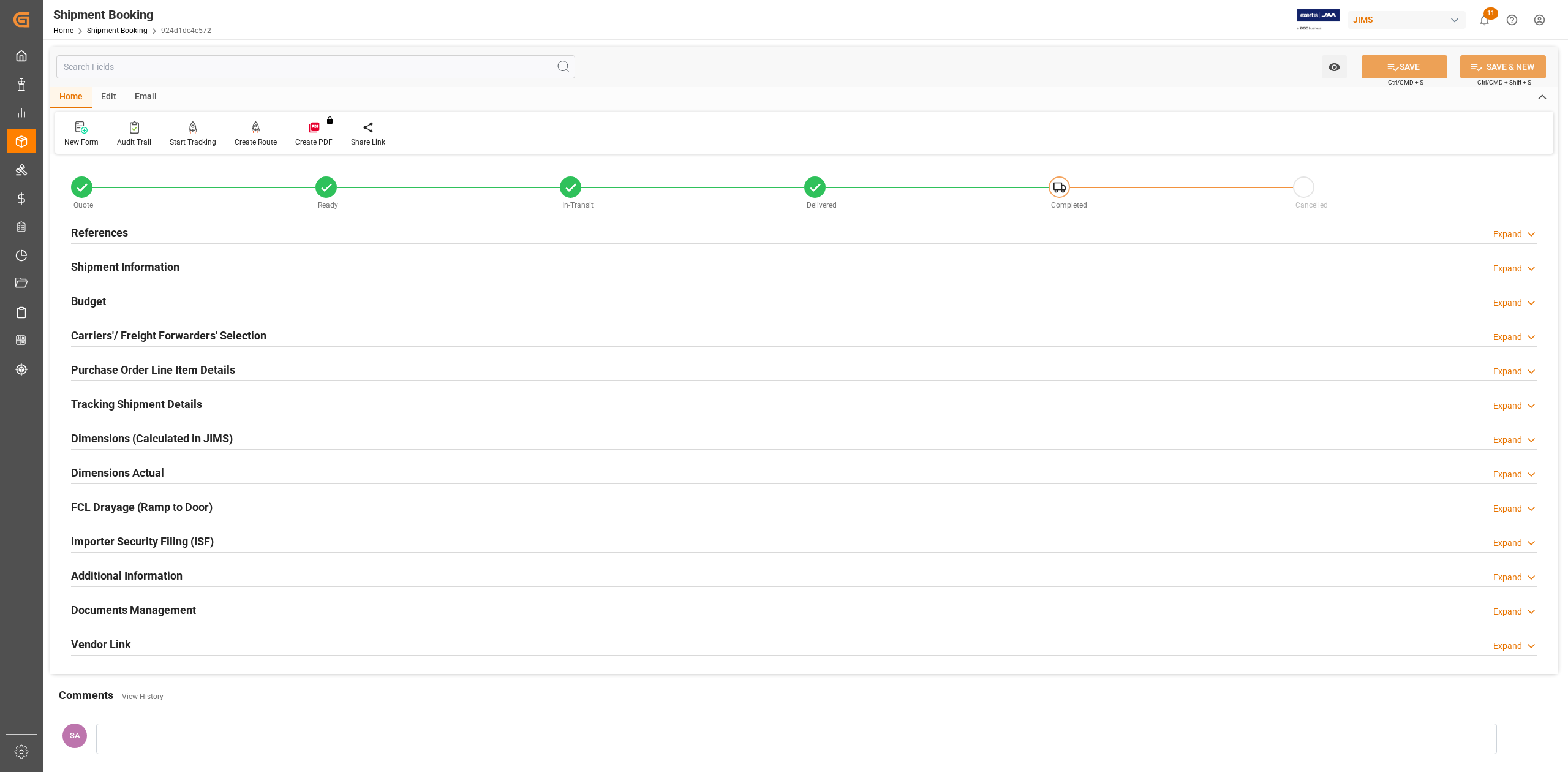
click at [113, 235] on h2 "References" at bounding box center [99, 232] width 57 height 17
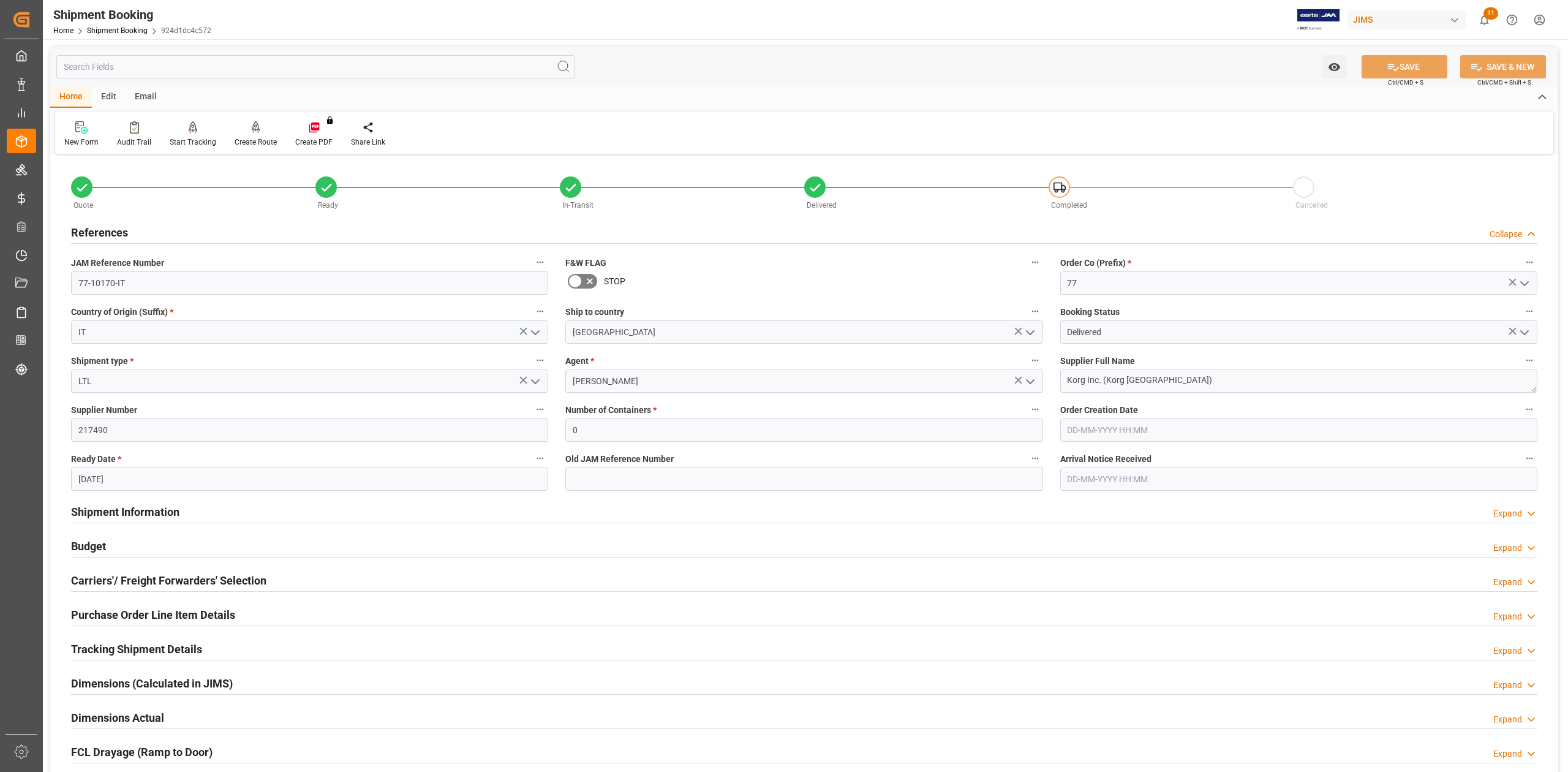
click at [113, 235] on h2 "References" at bounding box center [99, 232] width 57 height 17
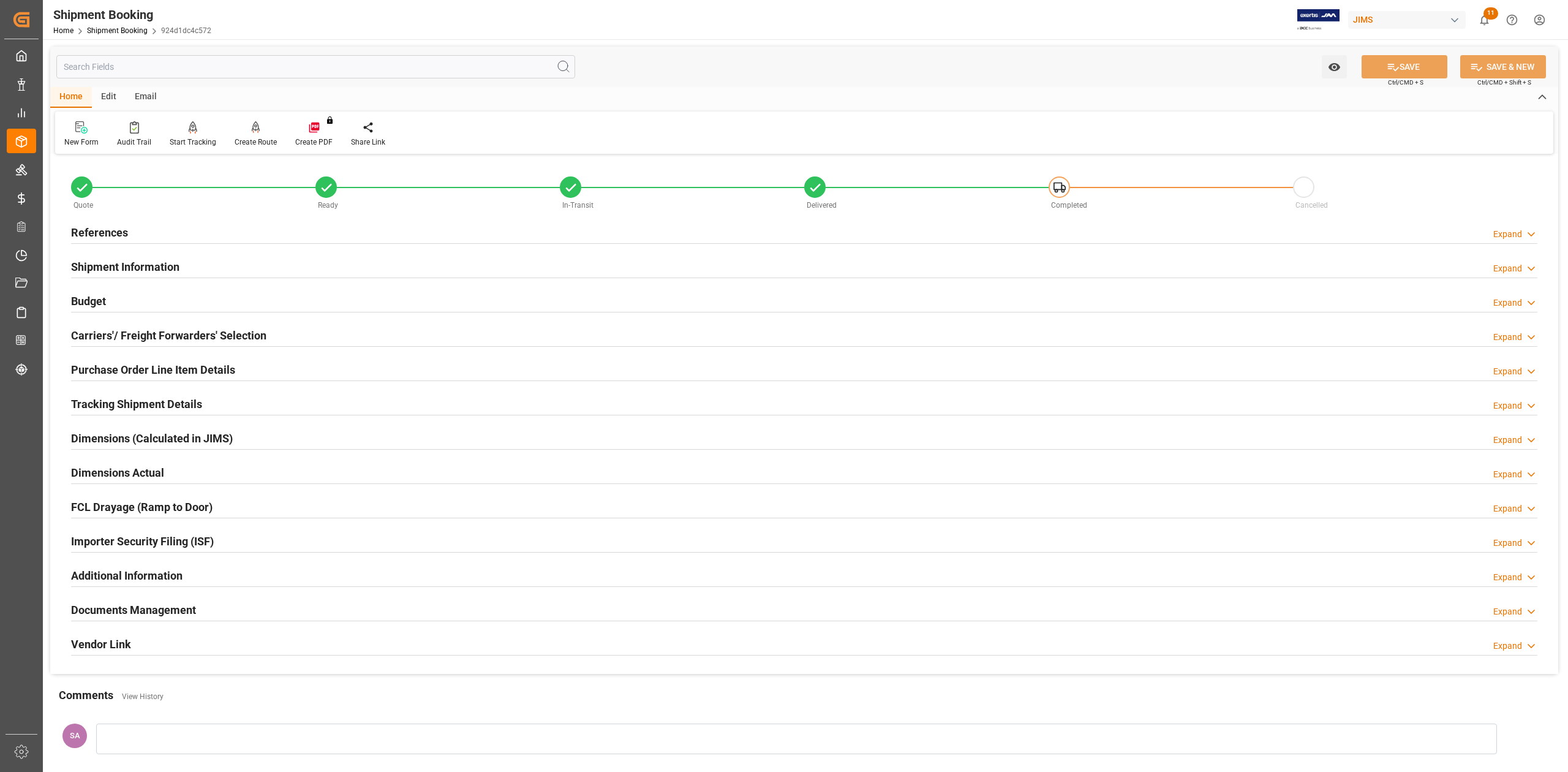
click at [118, 263] on h2 "Shipment Information" at bounding box center [125, 267] width 108 height 17
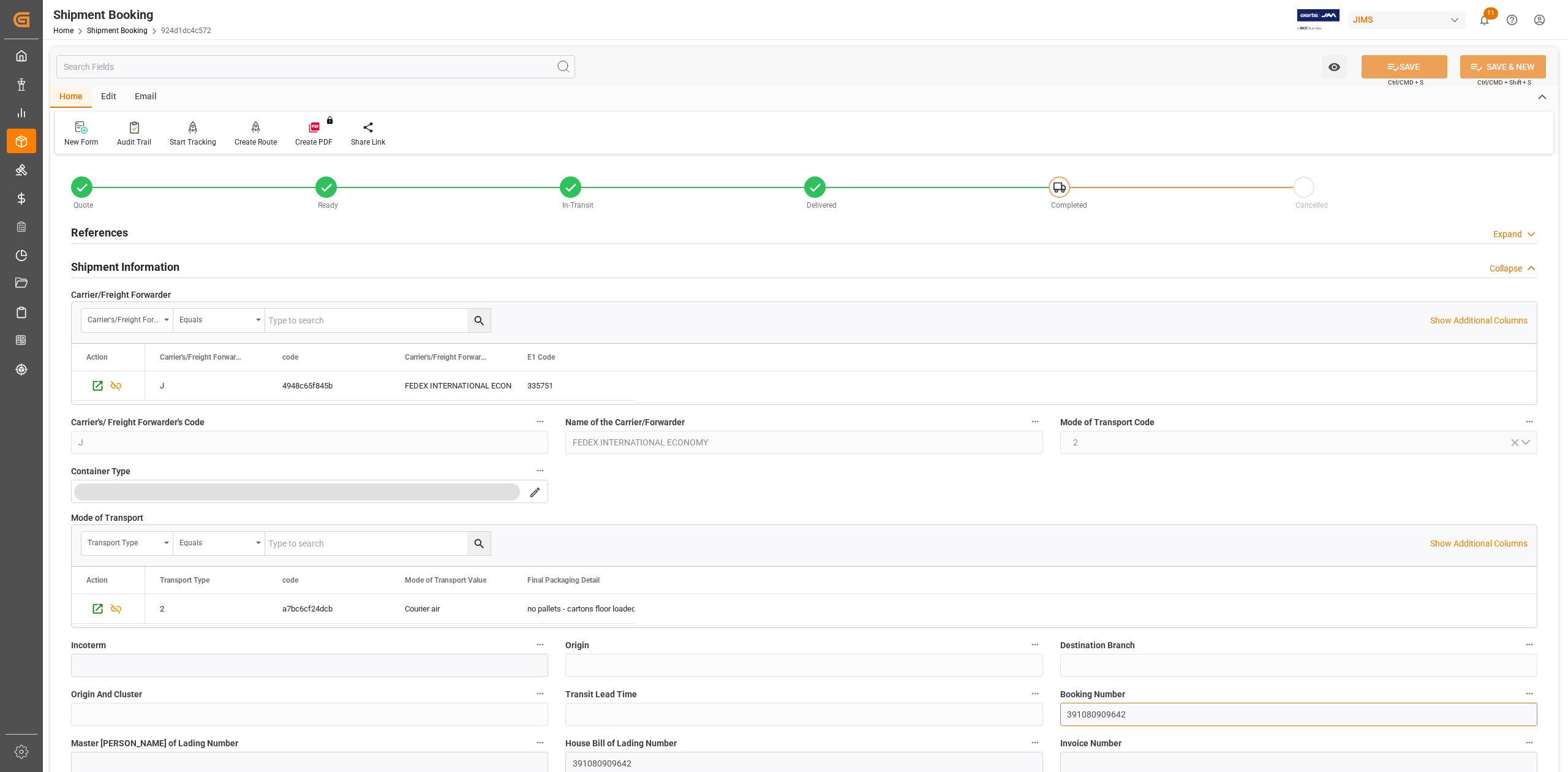
click at [1094, 717] on input "391080909642" at bounding box center [1298, 714] width 477 height 24
click at [1096, 717] on input "391080909642" at bounding box center [1298, 714] width 477 height 24
